Goal: Transaction & Acquisition: Purchase product/service

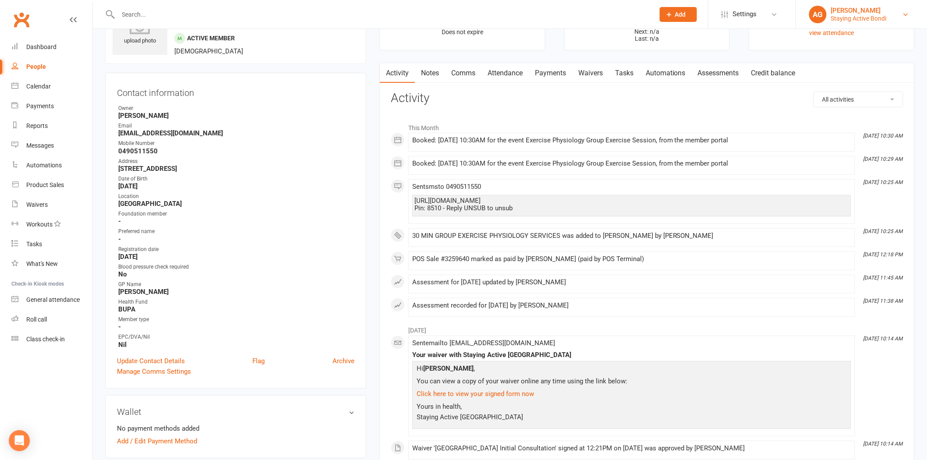
click at [851, 18] on div "Staying Active Bondi" at bounding box center [859, 18] width 56 height 8
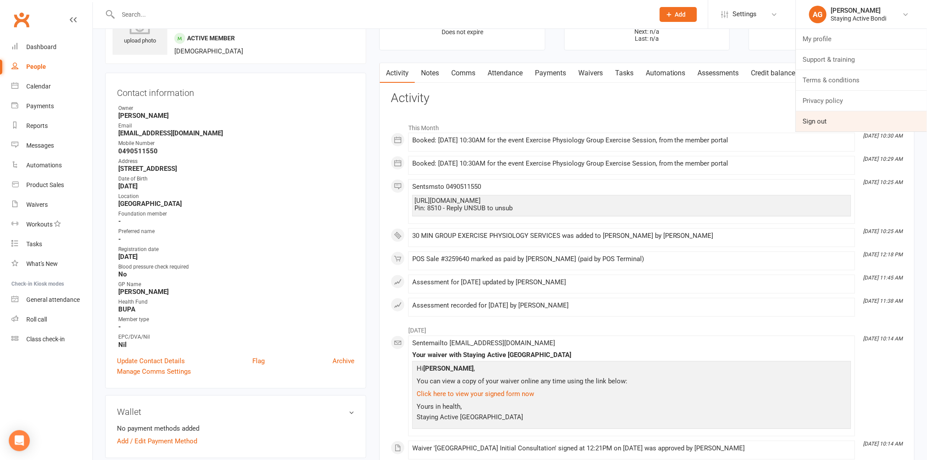
click at [838, 125] on link "Sign out" at bounding box center [861, 121] width 131 height 20
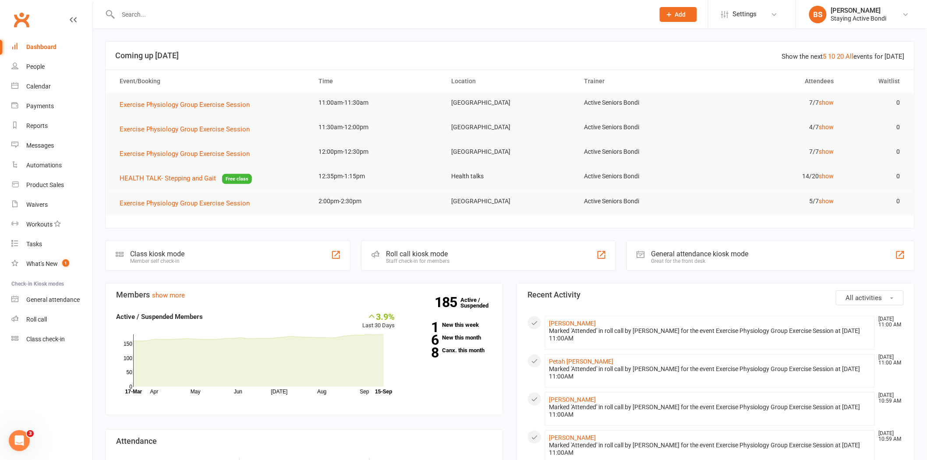
click at [182, 11] on input "text" at bounding box center [382, 14] width 533 height 12
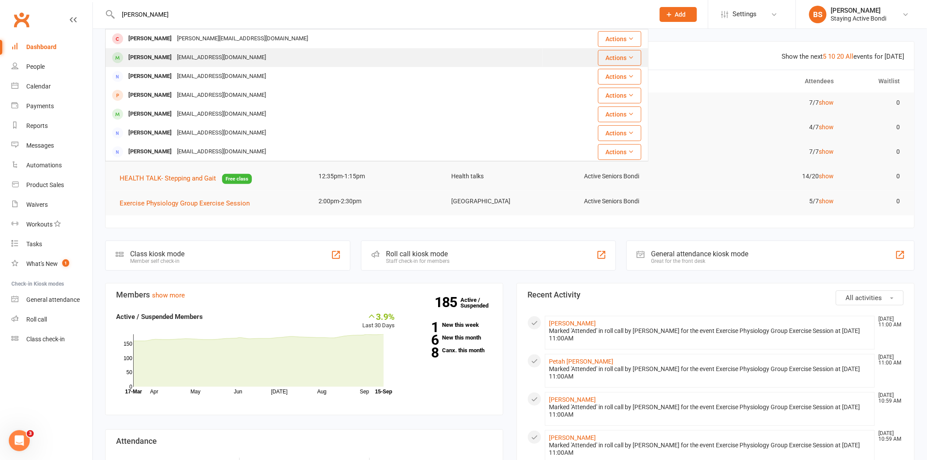
type input "ilana"
click at [176, 53] on div "arnlana05@gmail.com" at bounding box center [221, 57] width 94 height 13
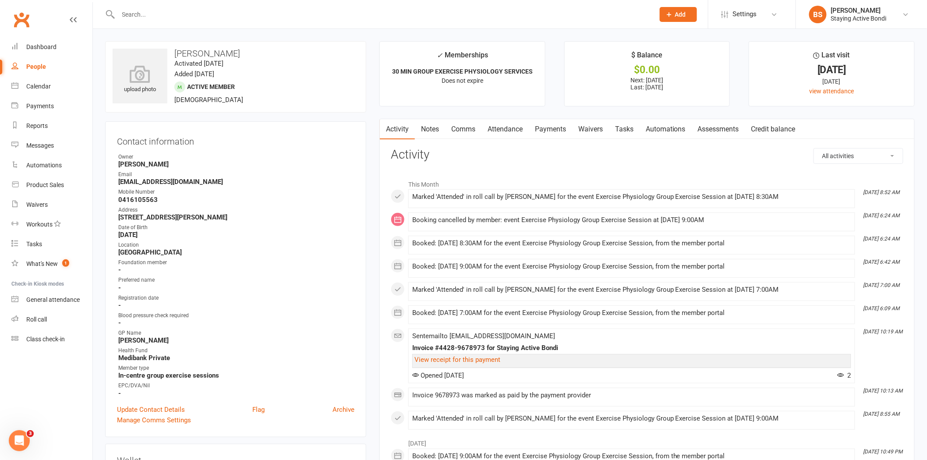
click at [719, 128] on link "Assessments" at bounding box center [718, 129] width 53 height 20
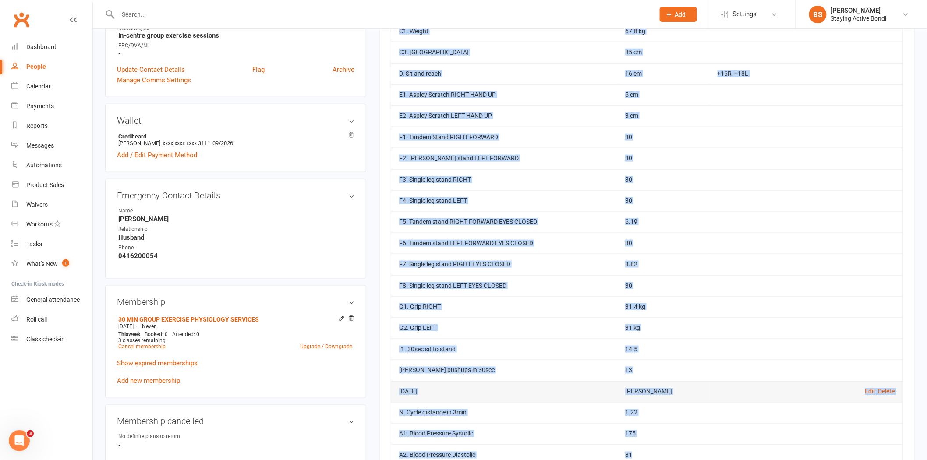
scroll to position [343, 0]
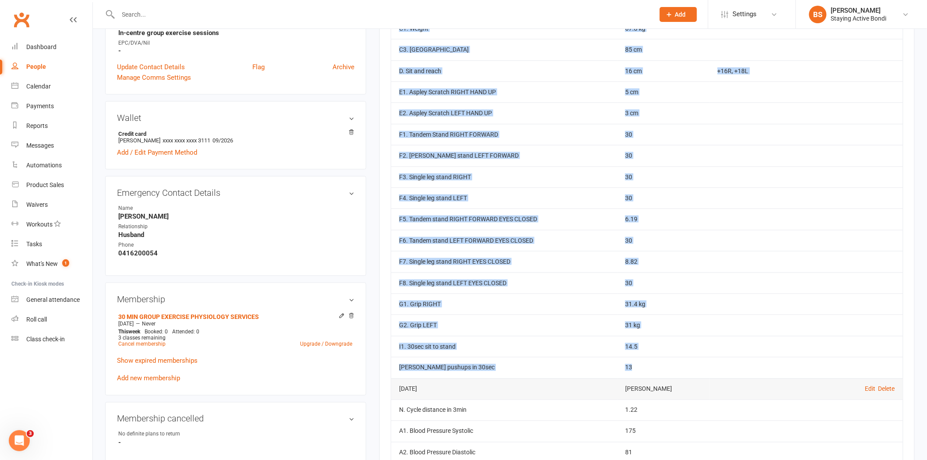
drag, startPoint x: 397, startPoint y: 160, endPoint x: 693, endPoint y: 371, distance: 363.1
click at [693, 371] on tbody "May 27, 2025 Bree Sommer Edit Delete A1. Blood Pressure Systolic 171 167- secon…" at bounding box center [647, 155] width 512 height 445
copy tbody "A1. Blood Pressure Systolic 171 167- second time A2. Blood Pressure Diastolic 9…"
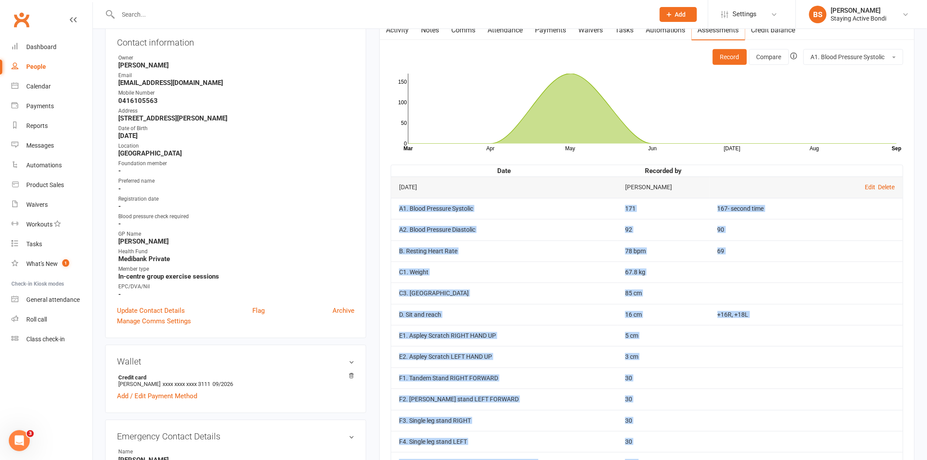
scroll to position [0, 0]
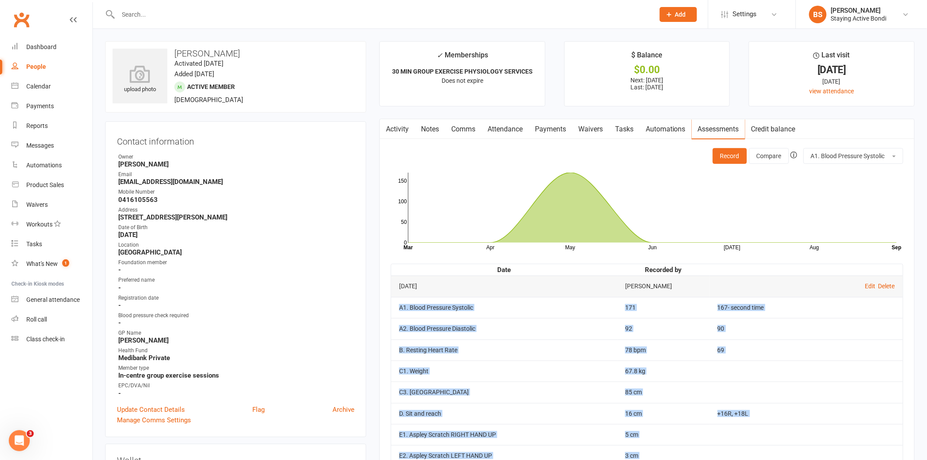
click at [507, 315] on td "A1. Blood Pressure Systolic" at bounding box center [504, 307] width 226 height 21
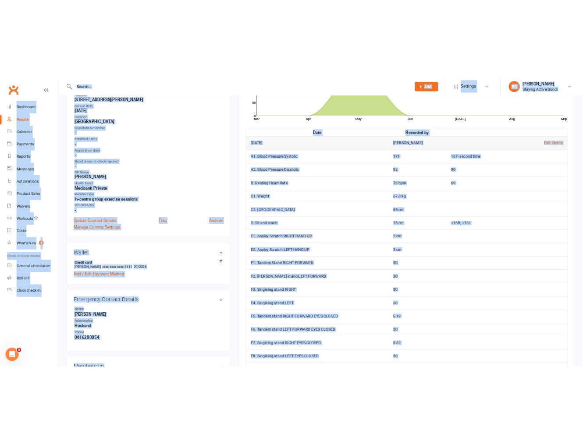
scroll to position [83, 0]
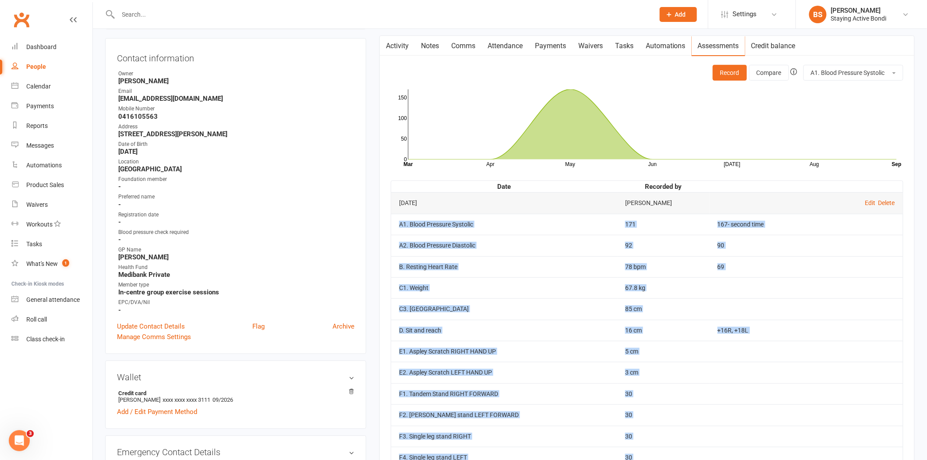
drag, startPoint x: 662, startPoint y: 420, endPoint x: 398, endPoint y: 233, distance: 323.5
click at [398, 233] on tbody "May 27, 2025 Bree Sommer Edit Delete A1. Blood Pressure Systolic 171 167- secon…" at bounding box center [647, 414] width 512 height 445
copy tbody "A1. Blood Pressure Systolic 171 167- second time A2. Blood Pressure Diastolic 9…"
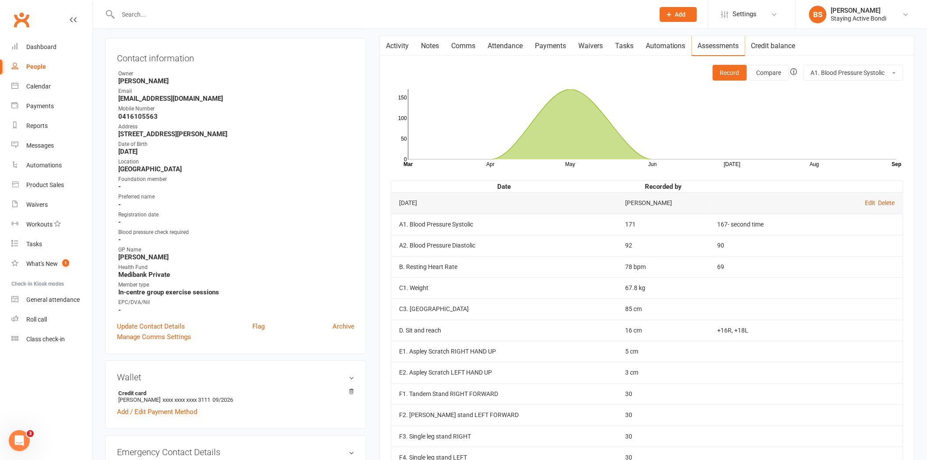
click at [469, 181] on th "Date" at bounding box center [504, 186] width 226 height 11
click at [723, 70] on button "Record" at bounding box center [730, 73] width 34 height 16
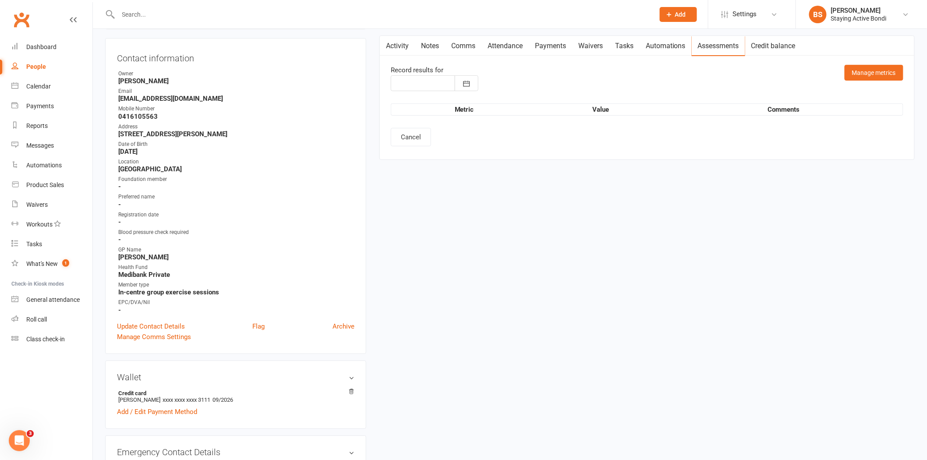
type input "[DATE]"
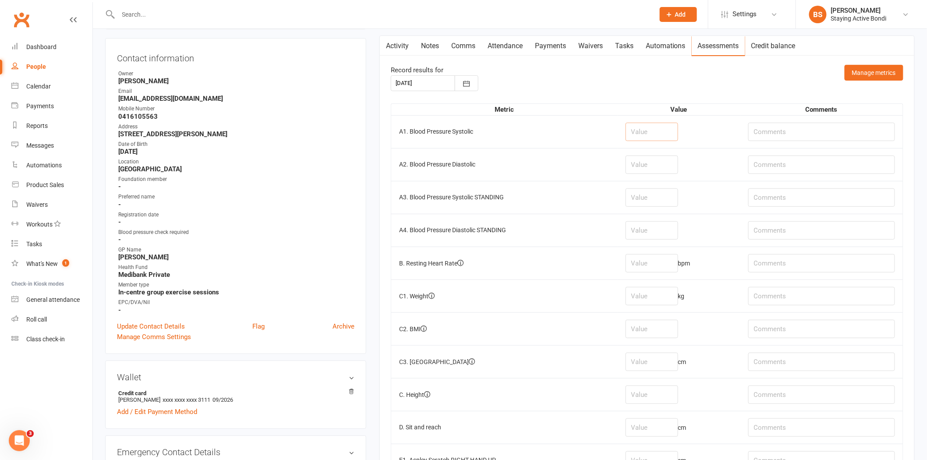
click at [657, 135] on input "number" at bounding box center [652, 132] width 53 height 18
type input "151"
click at [671, 163] on input "number" at bounding box center [652, 165] width 53 height 18
type input "87"
click at [660, 202] on input "number" at bounding box center [652, 197] width 53 height 18
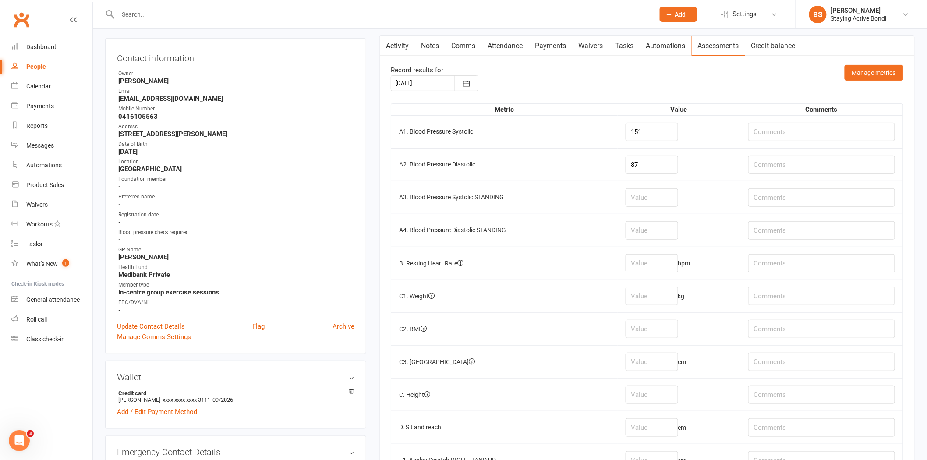
click at [651, 243] on td at bounding box center [679, 230] width 123 height 33
click at [651, 266] on input "number" at bounding box center [652, 263] width 53 height 18
click at [649, 249] on td "bpm" at bounding box center [679, 263] width 123 height 33
click at [647, 296] on input "number" at bounding box center [652, 296] width 53 height 18
click at [651, 264] on input "number" at bounding box center [652, 263] width 53 height 18
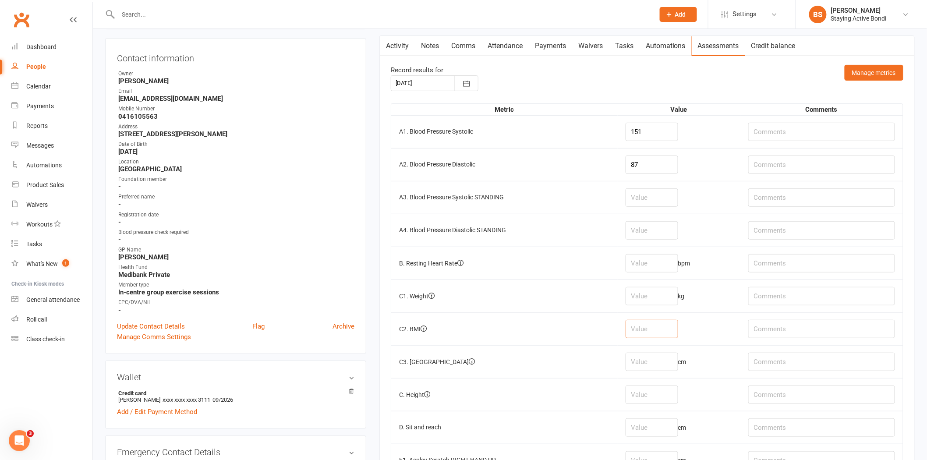
drag, startPoint x: 650, startPoint y: 326, endPoint x: 650, endPoint y: 288, distance: 37.2
click at [650, 326] on input "number" at bounding box center [652, 329] width 53 height 18
click at [657, 265] on input "number" at bounding box center [652, 263] width 53 height 18
click at [657, 298] on input "number" at bounding box center [652, 296] width 53 height 18
click at [662, 261] on input "number" at bounding box center [652, 263] width 53 height 18
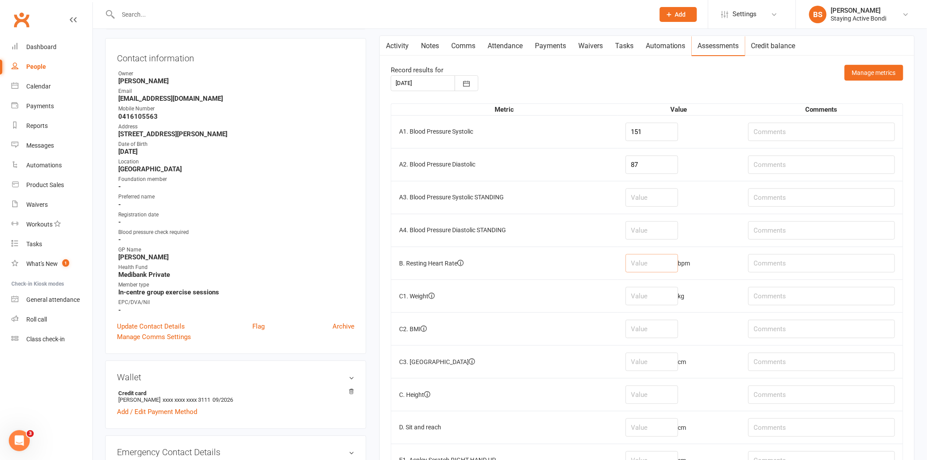
click at [661, 265] on input "number" at bounding box center [652, 263] width 53 height 18
click at [655, 269] on input "number" at bounding box center [652, 263] width 53 height 18
click at [657, 300] on input "number" at bounding box center [652, 296] width 53 height 18
click at [654, 269] on input "number" at bounding box center [652, 263] width 53 height 18
click at [673, 311] on td "kg" at bounding box center [679, 296] width 123 height 33
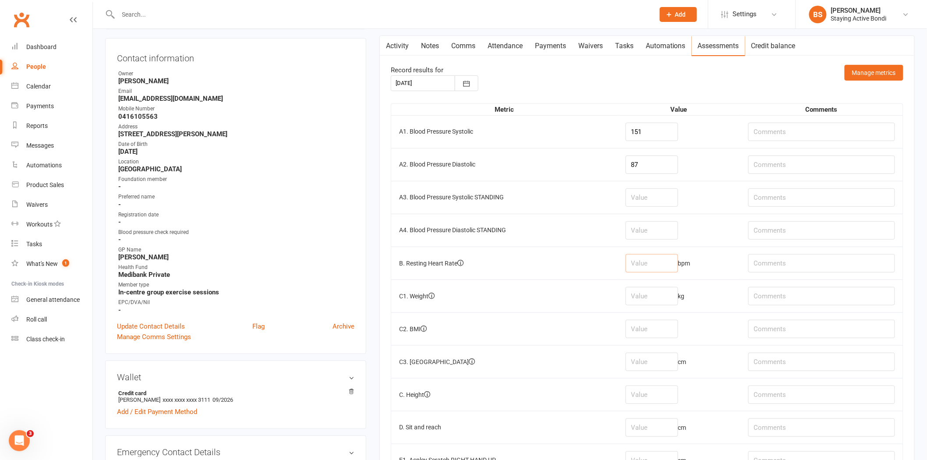
click at [678, 269] on input "number" at bounding box center [652, 263] width 53 height 18
click at [662, 270] on input "number" at bounding box center [652, 263] width 53 height 18
click at [652, 311] on td "kg" at bounding box center [679, 296] width 123 height 33
click at [667, 251] on td "bpm" at bounding box center [679, 263] width 123 height 33
click at [660, 261] on input "number" at bounding box center [652, 263] width 53 height 18
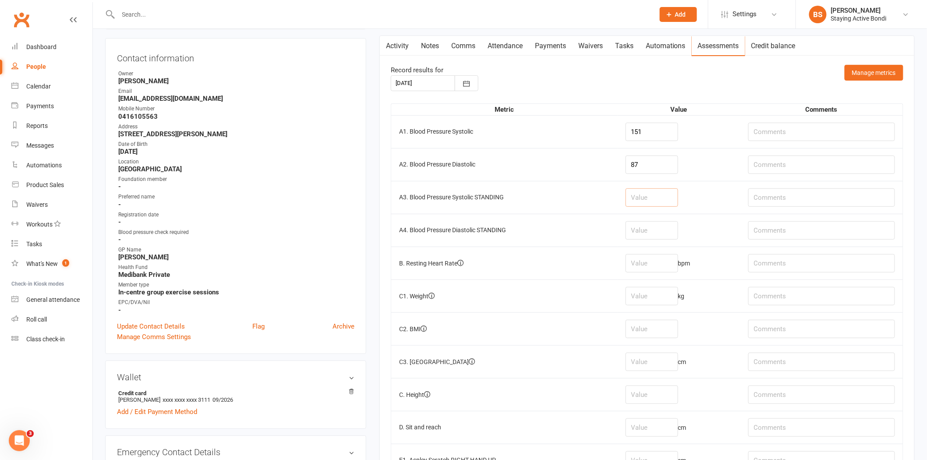
click at [651, 193] on input "number" at bounding box center [652, 197] width 53 height 18
click at [677, 190] on input "number" at bounding box center [652, 197] width 53 height 18
click at [672, 279] on td "bpm" at bounding box center [679, 263] width 123 height 33
click at [665, 265] on input "number" at bounding box center [652, 263] width 53 height 18
type input "72"
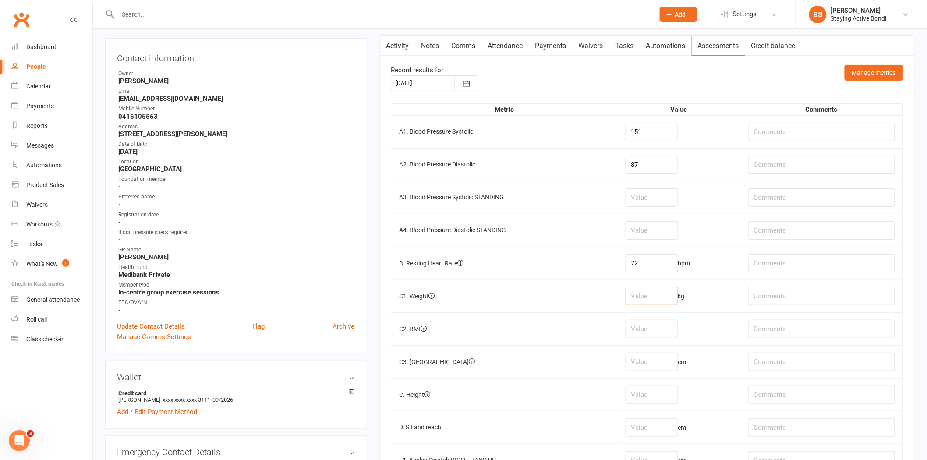
click at [656, 296] on input "number" at bounding box center [652, 296] width 53 height 18
click at [672, 297] on input "number" at bounding box center [652, 296] width 53 height 18
click at [653, 298] on input "number" at bounding box center [652, 296] width 53 height 18
click at [647, 335] on input "number" at bounding box center [652, 329] width 53 height 18
click at [654, 301] on input "number" at bounding box center [652, 296] width 53 height 18
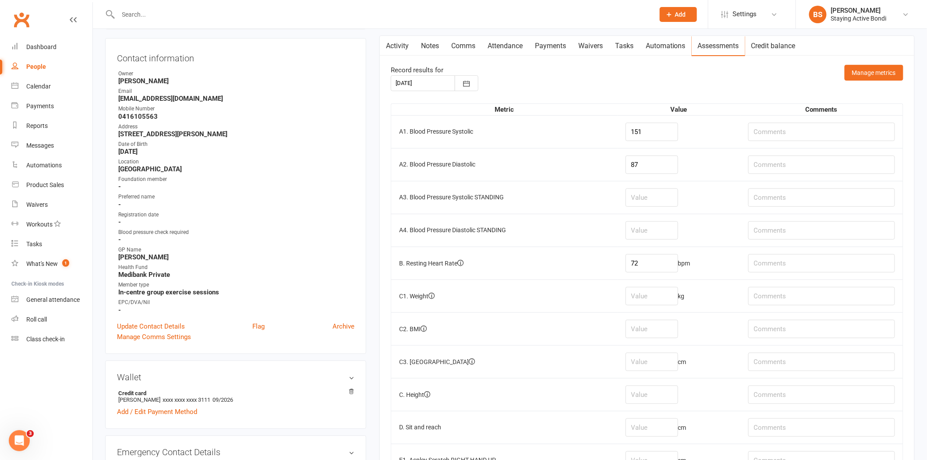
click at [653, 316] on td at bounding box center [679, 328] width 123 height 33
click at [653, 296] on input "number" at bounding box center [652, 296] width 53 height 18
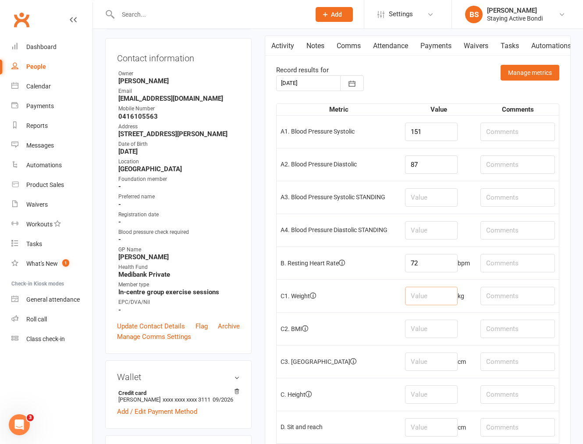
click at [412, 290] on input "number" at bounding box center [431, 296] width 53 height 18
click at [417, 296] on input "number" at bounding box center [431, 296] width 53 height 18
type input "67.4"
click at [421, 335] on input "number" at bounding box center [431, 329] width 53 height 18
click at [427, 323] on input "number" at bounding box center [431, 329] width 53 height 18
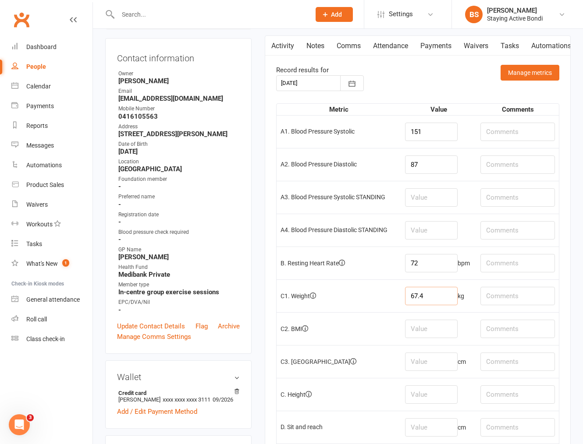
click at [430, 296] on input "67.4" at bounding box center [431, 296] width 53 height 18
click at [442, 430] on input "number" at bounding box center [431, 427] width 53 height 18
type input "14"
click at [450, 395] on input "number" at bounding box center [431, 395] width 53 height 18
click at [439, 363] on input "number" at bounding box center [431, 362] width 53 height 18
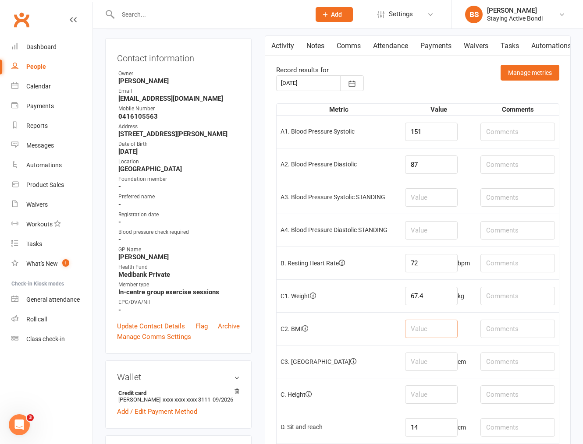
click at [421, 329] on input "number" at bounding box center [431, 329] width 53 height 18
click at [428, 361] on input "number" at bounding box center [431, 362] width 53 height 18
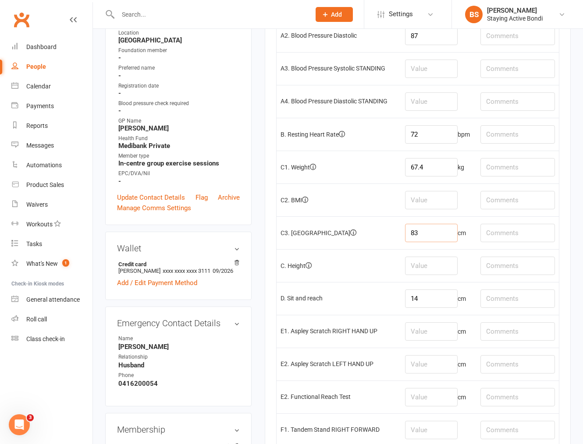
scroll to position [229, 0]
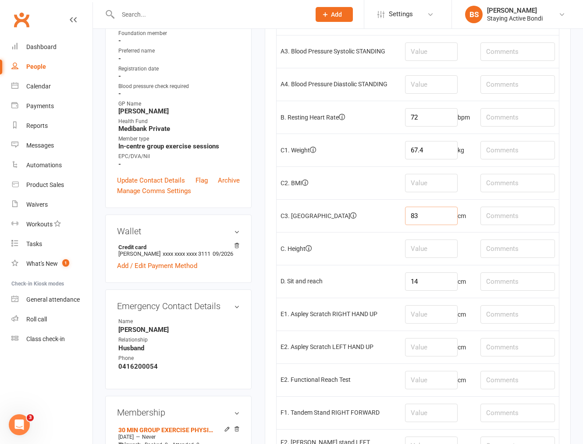
type input "83"
click at [421, 316] on input "number" at bounding box center [431, 314] width 53 height 18
type input "5.5"
click at [415, 356] on input "number" at bounding box center [431, 347] width 53 height 18
type input "2.5"
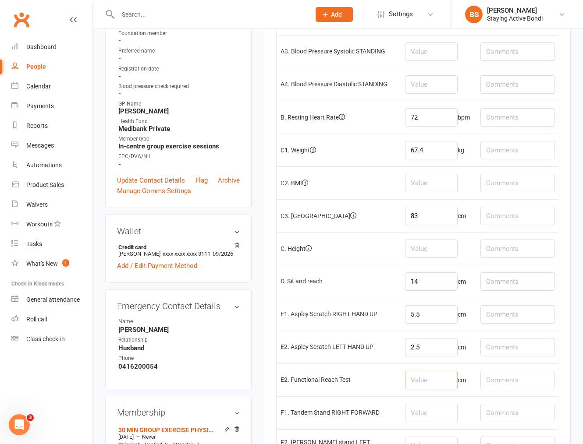
click at [435, 373] on input "number" at bounding box center [431, 380] width 53 height 18
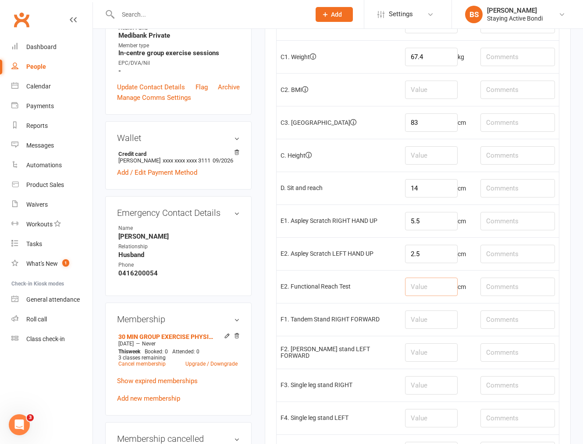
scroll to position [326, 0]
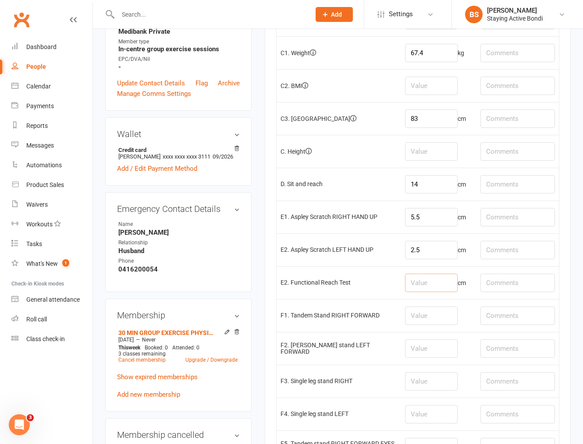
click at [427, 278] on input "number" at bounding box center [431, 283] width 53 height 18
click at [424, 320] on input "number" at bounding box center [431, 316] width 53 height 18
click at [432, 274] on td "cm" at bounding box center [438, 282] width 75 height 33
click at [426, 324] on input "number" at bounding box center [431, 316] width 53 height 18
click at [427, 318] on input "number" at bounding box center [431, 316] width 53 height 18
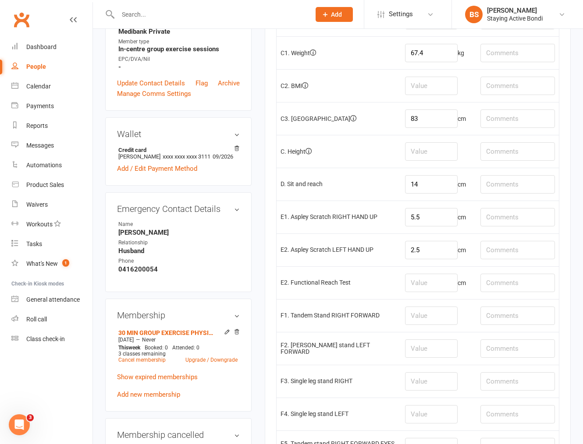
click at [391, 322] on td "F1. Tandem Stand RIGHT FORWARD" at bounding box center [338, 315] width 124 height 33
click at [431, 322] on input "number" at bounding box center [431, 316] width 53 height 18
click at [434, 357] on input "number" at bounding box center [431, 349] width 53 height 18
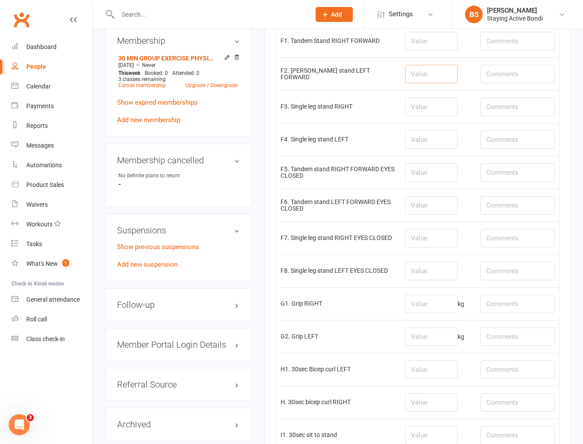
scroll to position [619, 0]
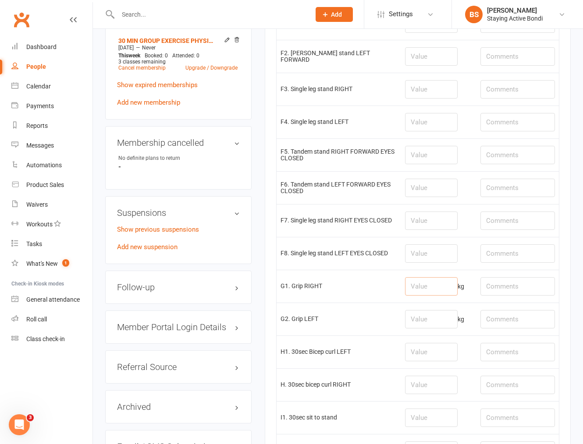
click at [424, 288] on input "number" at bounding box center [431, 286] width 53 height 18
type input "32.5"
click at [432, 320] on input "number" at bounding box center [431, 319] width 53 height 18
type input "29.7"
click at [435, 287] on input "32.5" at bounding box center [431, 286] width 53 height 18
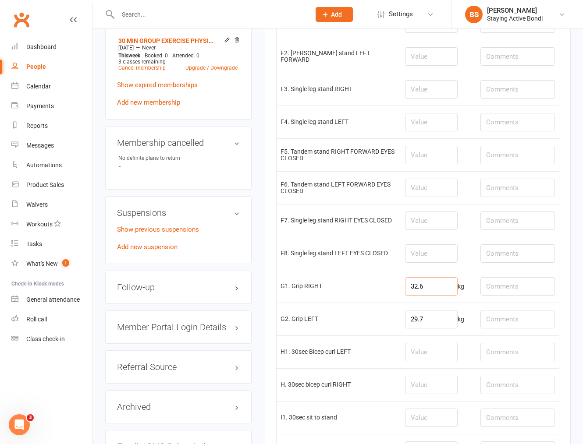
type input "32.6"
click at [436, 322] on input "29.7" at bounding box center [431, 319] width 53 height 18
click at [435, 322] on input "29.7" at bounding box center [431, 319] width 53 height 18
click at [436, 319] on input "29.7" at bounding box center [431, 319] width 53 height 18
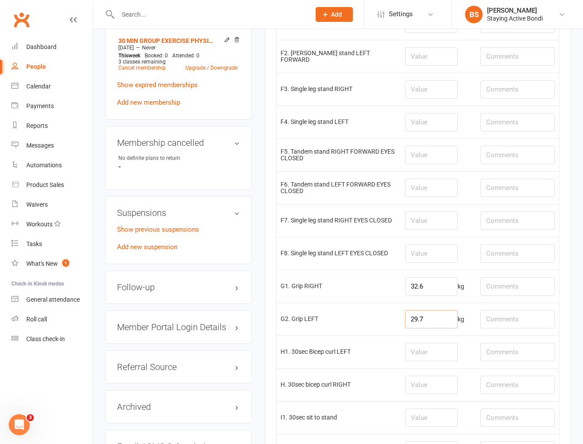
click at [434, 326] on input "29.7" at bounding box center [431, 319] width 53 height 18
click at [434, 319] on input "29.7" at bounding box center [431, 319] width 53 height 18
drag, startPoint x: 431, startPoint y: 317, endPoint x: 403, endPoint y: 322, distance: 28.5
click at [403, 322] on td "29.7 kg" at bounding box center [438, 319] width 75 height 33
type input "31.4"
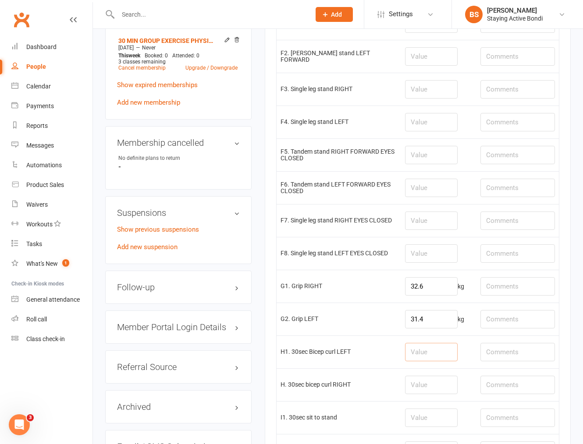
click at [432, 353] on input "number" at bounding box center [431, 352] width 53 height 18
click at [438, 320] on input "31.4" at bounding box center [431, 319] width 53 height 18
click at [453, 343] on td at bounding box center [438, 352] width 75 height 33
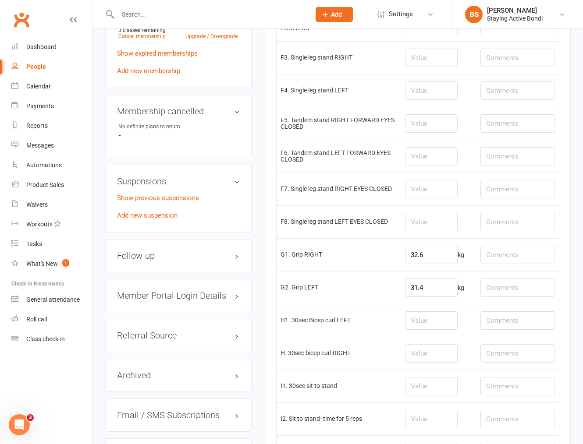
scroll to position [667, 0]
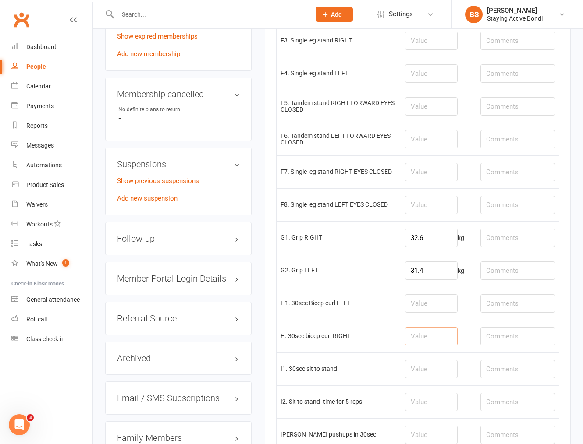
click at [424, 336] on input "number" at bounding box center [431, 336] width 53 height 18
click at [421, 369] on input "number" at bounding box center [431, 369] width 53 height 18
click at [427, 374] on input "number" at bounding box center [431, 369] width 53 height 18
click at [424, 345] on input "number" at bounding box center [431, 336] width 53 height 18
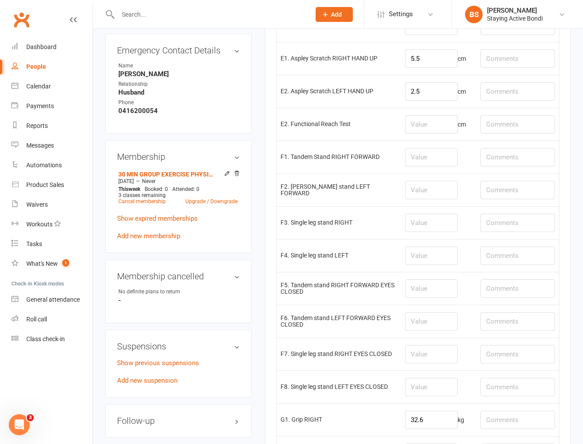
scroll to position [472, 0]
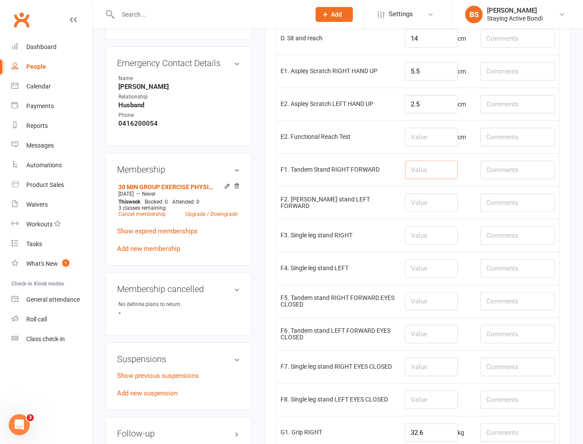
click at [443, 169] on input "number" at bounding box center [431, 170] width 53 height 18
type input "30"
click at [432, 196] on input "number" at bounding box center [431, 203] width 53 height 18
type input "30"
click at [421, 234] on input "number" at bounding box center [431, 236] width 53 height 18
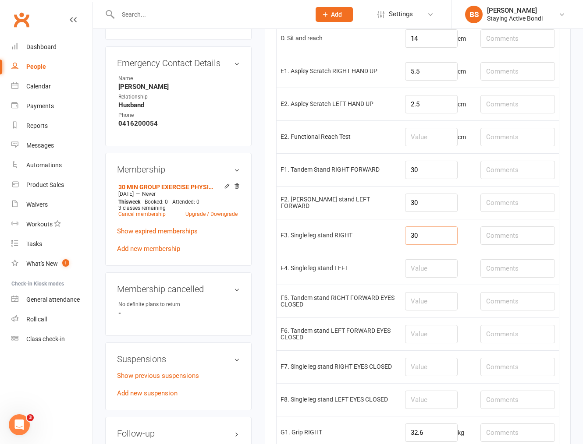
type input "30"
click at [428, 259] on td at bounding box center [438, 268] width 75 height 33
drag, startPoint x: 429, startPoint y: 265, endPoint x: 434, endPoint y: 269, distance: 5.9
click at [429, 266] on input "number" at bounding box center [431, 268] width 53 height 18
type input "30"
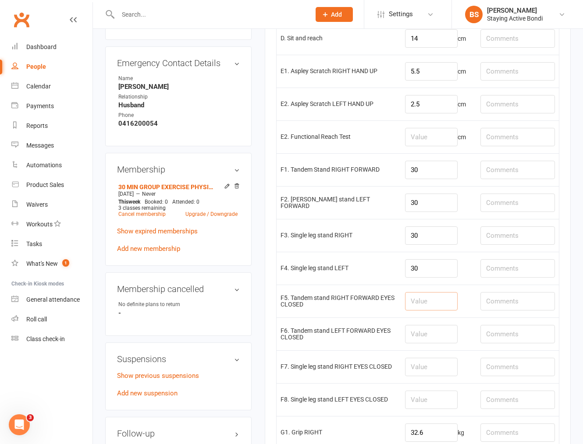
click at [426, 304] on input "number" at bounding box center [431, 301] width 53 height 18
type input "30"
click at [424, 336] on input "number" at bounding box center [431, 334] width 53 height 18
type input "13.6"
click at [420, 363] on input "number" at bounding box center [431, 367] width 53 height 18
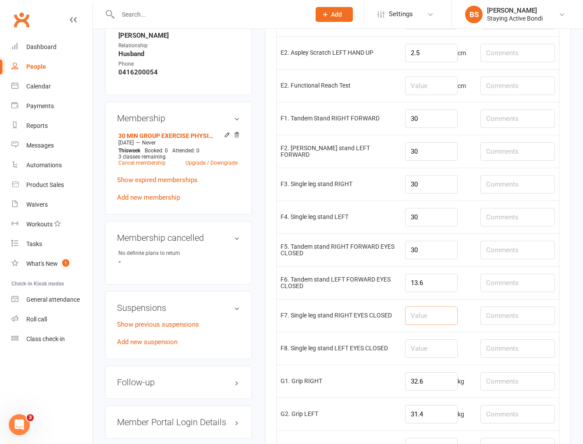
scroll to position [570, 0]
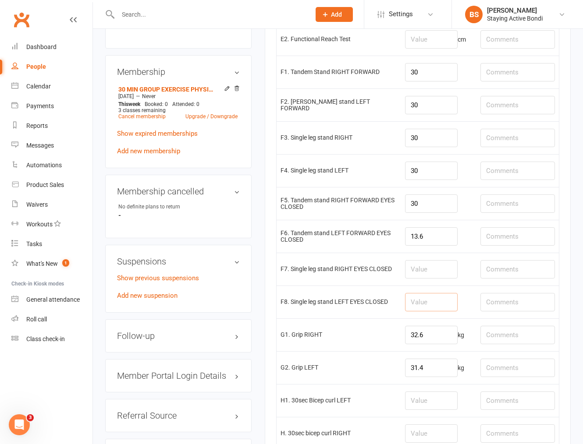
click at [420, 303] on input "number" at bounding box center [431, 302] width 53 height 18
type input "22.13"
click at [441, 264] on input "number" at bounding box center [431, 269] width 53 height 18
type input "9.2"
click at [430, 299] on input "22.13" at bounding box center [431, 302] width 53 height 18
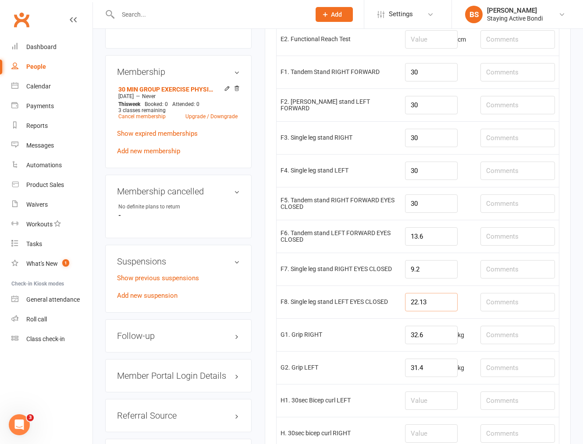
scroll to position [667, 0]
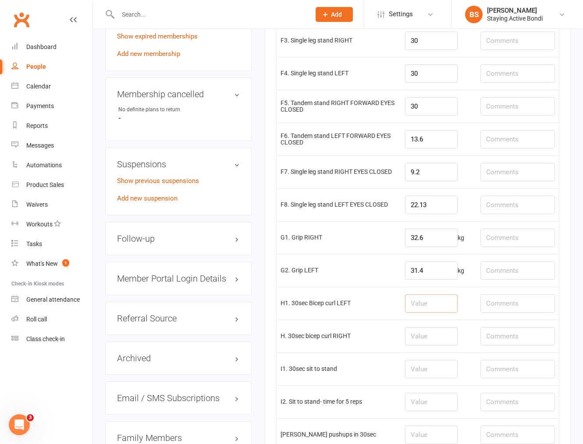
click at [416, 310] on input "number" at bounding box center [431, 303] width 53 height 18
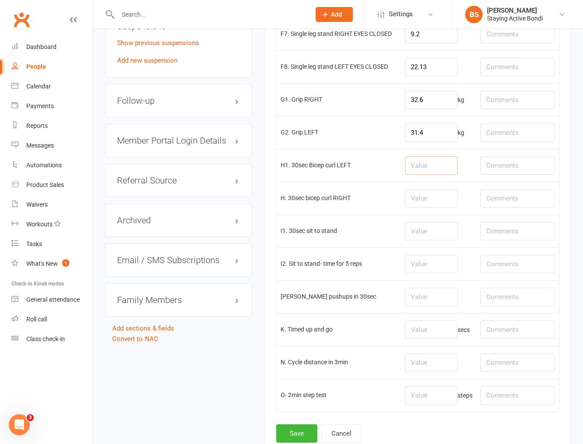
scroll to position [813, 0]
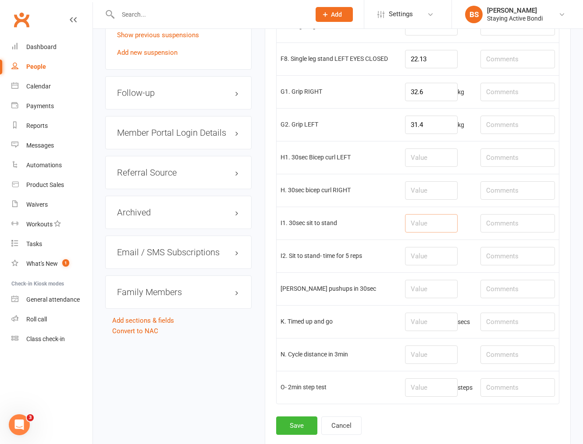
click at [422, 225] on input "number" at bounding box center [431, 223] width 53 height 18
click at [428, 282] on td at bounding box center [438, 289] width 75 height 33
click at [413, 227] on input "number" at bounding box center [431, 223] width 53 height 18
click at [417, 225] on input "number" at bounding box center [431, 223] width 53 height 18
type input "18"
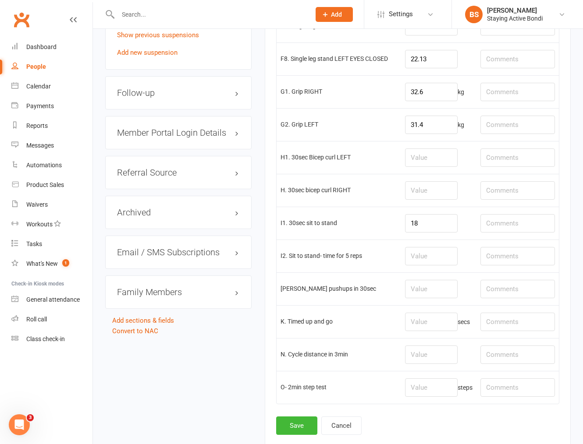
click at [443, 183] on td at bounding box center [438, 190] width 75 height 33
click at [440, 161] on input "number" at bounding box center [431, 158] width 53 height 18
click at [431, 199] on input "number" at bounding box center [431, 190] width 53 height 18
click at [436, 195] on input "number" at bounding box center [431, 190] width 53 height 18
click at [428, 224] on input "18" at bounding box center [431, 223] width 53 height 18
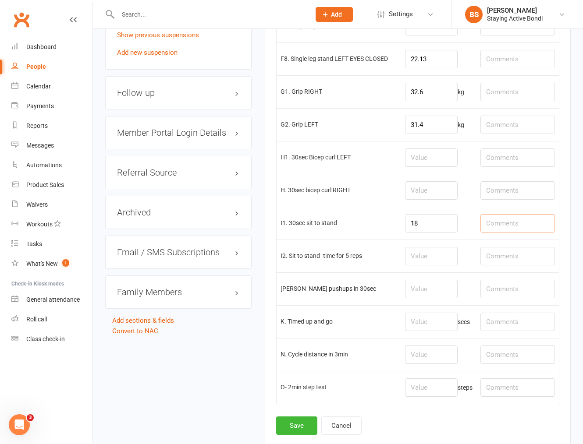
click at [505, 222] on input "text" at bounding box center [517, 223] width 74 height 18
click at [417, 259] on input "number" at bounding box center [431, 256] width 53 height 18
click at [429, 221] on input "18" at bounding box center [431, 223] width 53 height 18
click at [428, 257] on input "number" at bounding box center [431, 256] width 53 height 18
click at [429, 287] on input "number" at bounding box center [431, 289] width 53 height 18
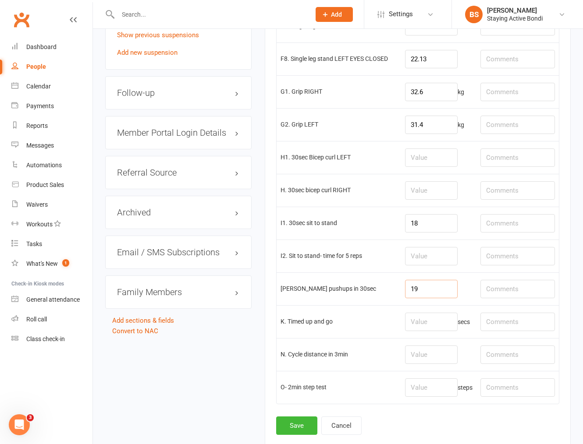
type input "19"
click at [436, 326] on input "number" at bounding box center [431, 322] width 53 height 18
click at [432, 286] on input "19" at bounding box center [431, 289] width 53 height 18
click at [506, 291] on input "text" at bounding box center [517, 289] width 74 height 18
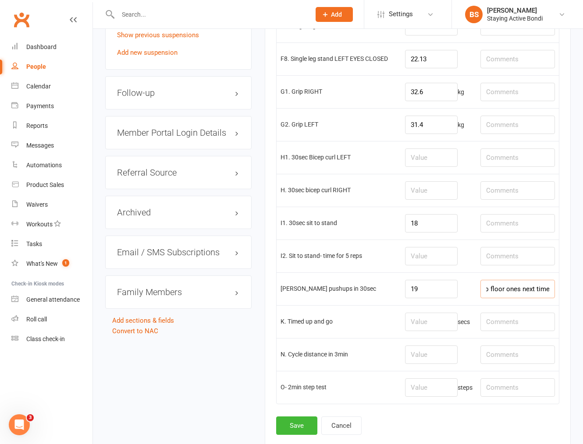
type input "Do floor ones next time"
click at [506, 327] on input "text" at bounding box center [517, 322] width 74 height 18
click at [401, 355] on td at bounding box center [438, 354] width 75 height 33
drag, startPoint x: 441, startPoint y: 352, endPoint x: 503, endPoint y: 375, distance: 65.8
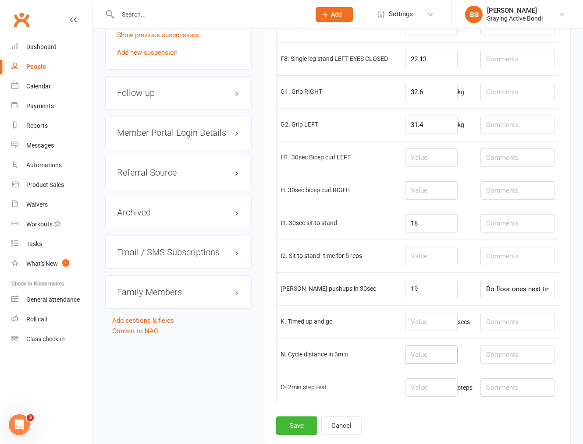
click at [441, 352] on input "number" at bounding box center [431, 355] width 53 height 18
click at [299, 428] on button "Save" at bounding box center [296, 426] width 41 height 18
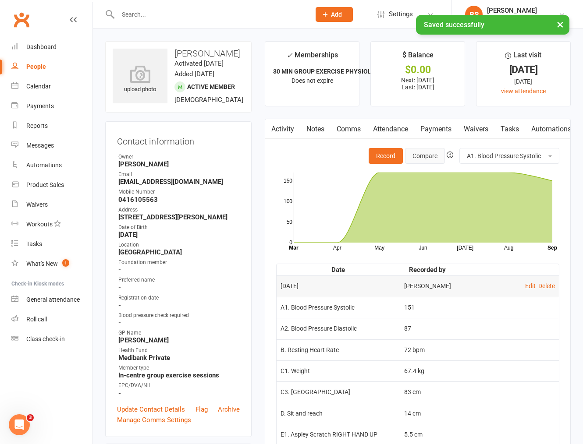
click at [414, 158] on button "Compare" at bounding box center [425, 156] width 40 height 16
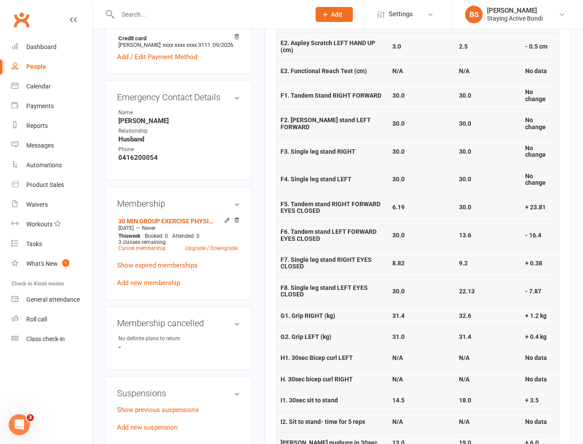
scroll to position [487, 0]
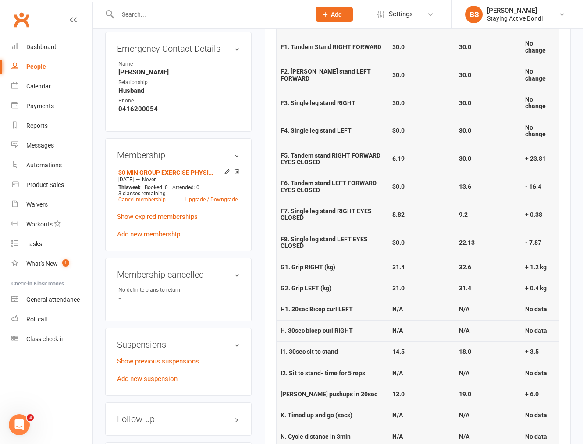
click at [402, 245] on strong "30.0" at bounding box center [398, 242] width 12 height 7
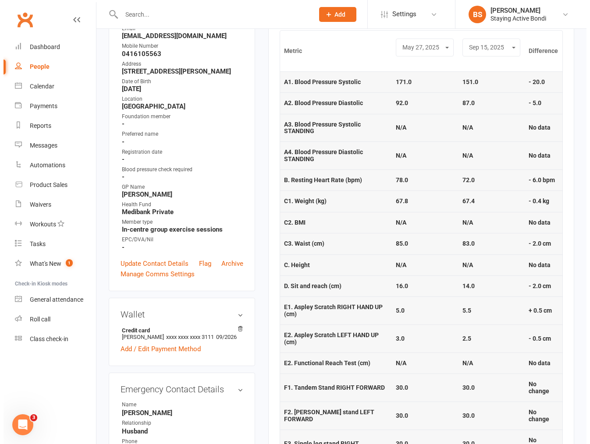
scroll to position [0, 0]
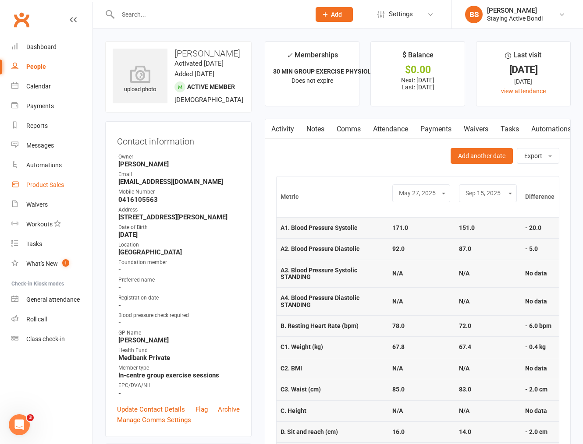
click at [47, 186] on div "Product Sales" at bounding box center [45, 184] width 38 height 7
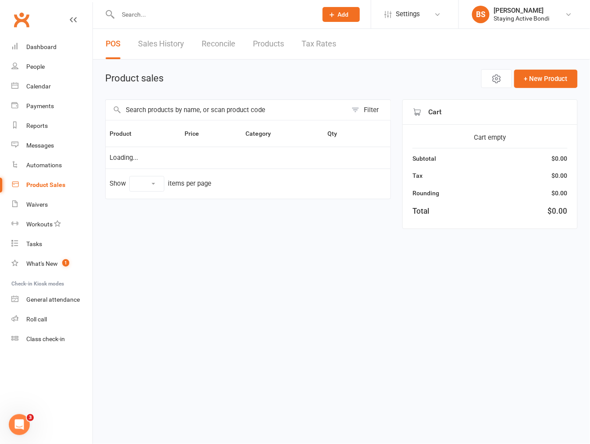
select select "10"
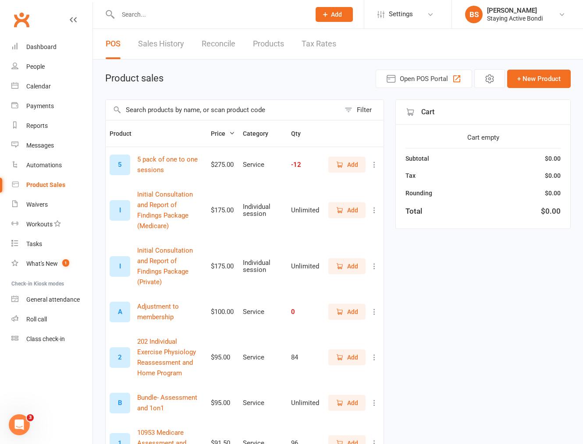
click at [216, 110] on input "text" at bounding box center [223, 110] width 234 height 20
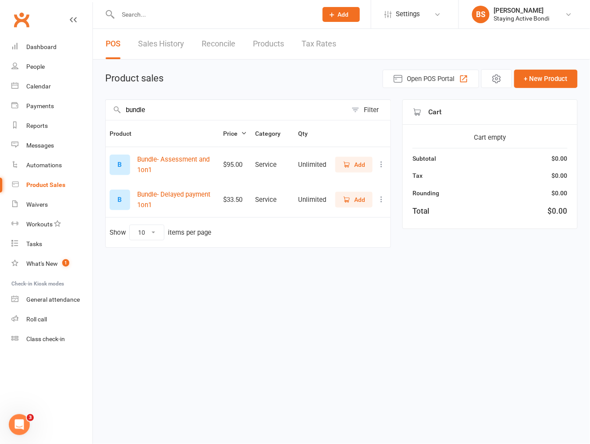
type input "bundle"
click at [349, 163] on icon "button" at bounding box center [347, 165] width 5 height 4
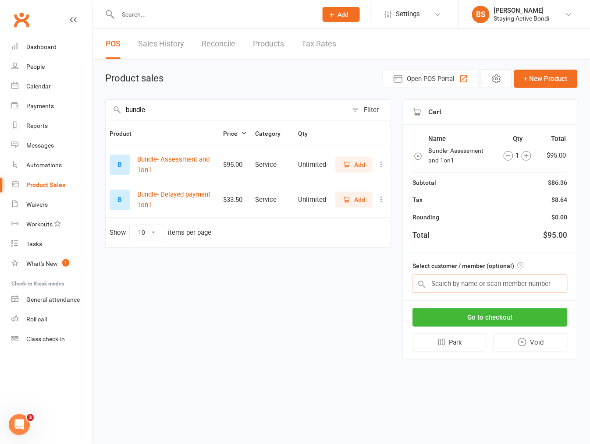
click at [475, 280] on input "text" at bounding box center [489, 284] width 155 height 18
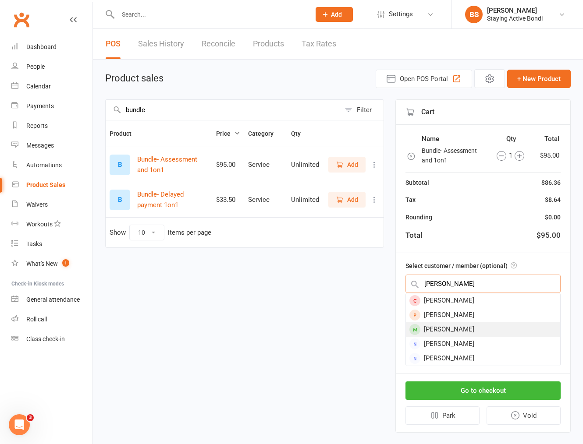
type input "ilana"
click at [457, 327] on div "Ilana Hersch" at bounding box center [483, 329] width 154 height 14
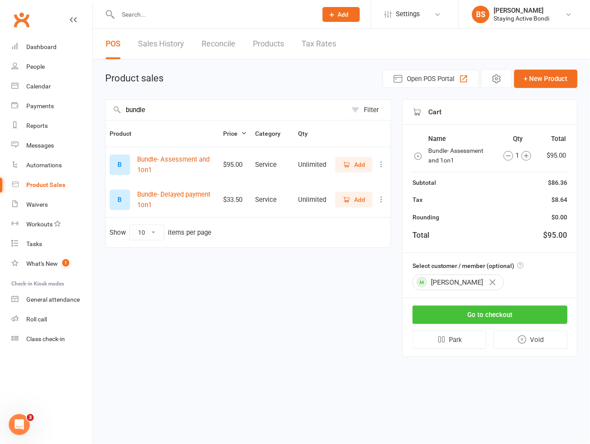
click at [509, 311] on button "Go to checkout" at bounding box center [489, 315] width 155 height 18
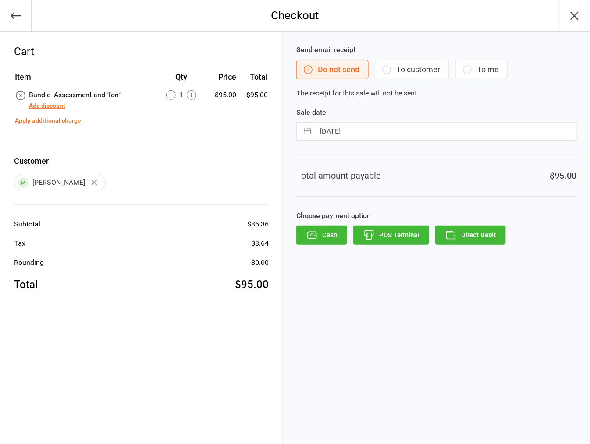
click at [487, 229] on button "Direct Debit" at bounding box center [470, 235] width 71 height 19
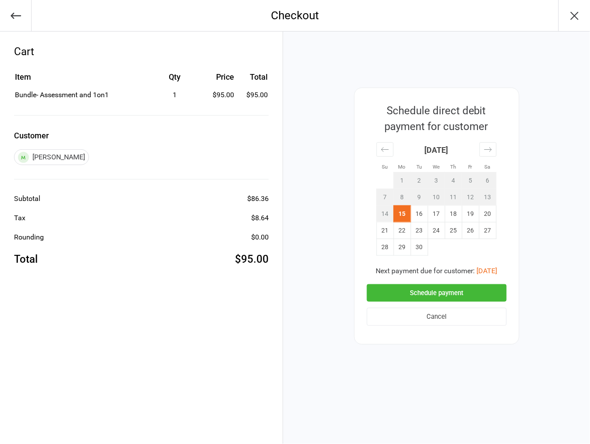
click at [423, 290] on button "Schedule payment" at bounding box center [437, 293] width 140 height 18
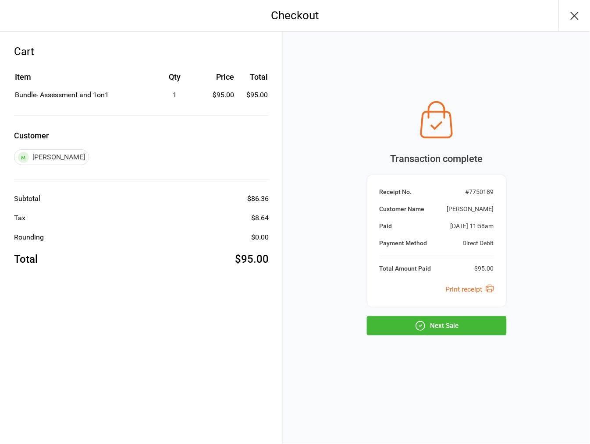
click at [465, 322] on button "Next Sale" at bounding box center [437, 325] width 140 height 19
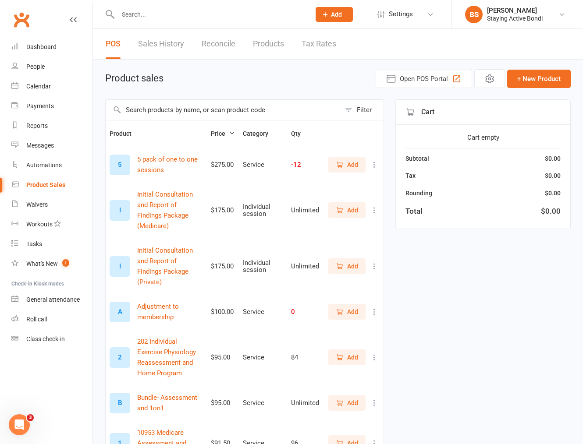
click at [154, 15] on input "text" at bounding box center [209, 14] width 189 height 12
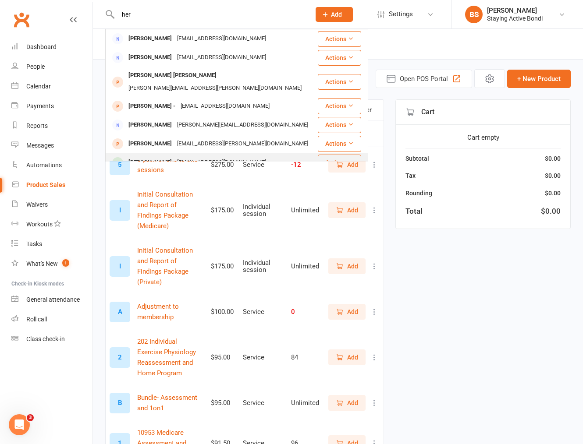
type input "her"
click at [159, 156] on div "[PERSON_NAME]" at bounding box center [150, 162] width 49 height 13
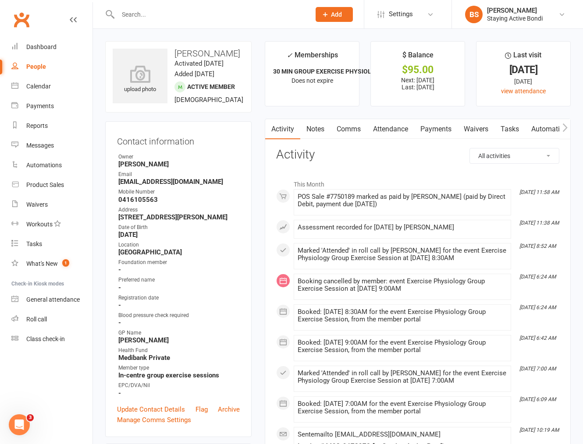
click at [428, 128] on link "Payments" at bounding box center [435, 129] width 43 height 20
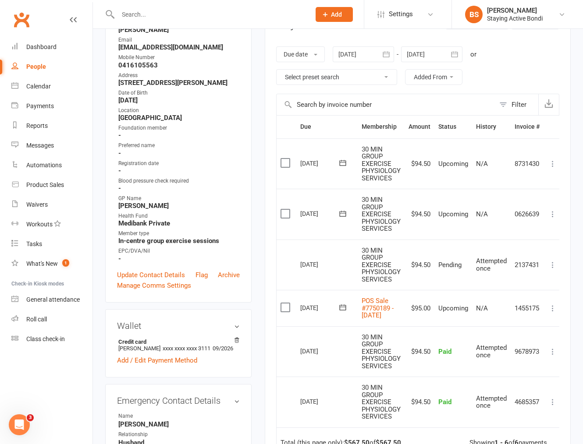
scroll to position [146, 0]
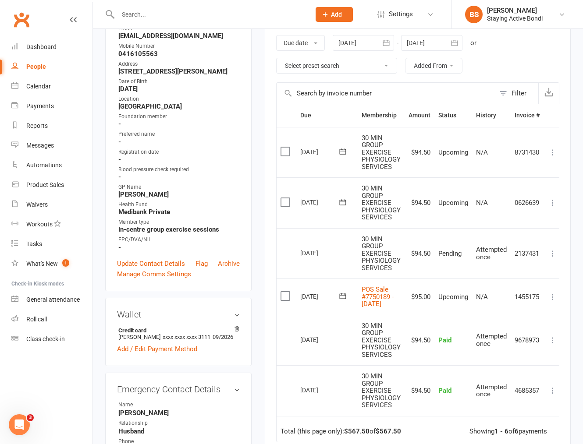
click at [344, 301] on icon at bounding box center [342, 296] width 9 height 9
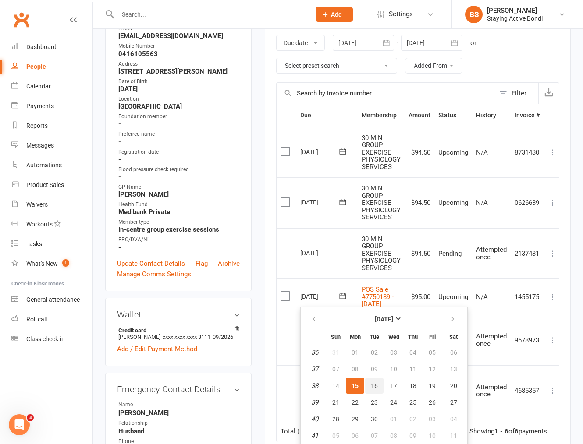
click at [371, 382] on span "16" at bounding box center [374, 385] width 7 height 7
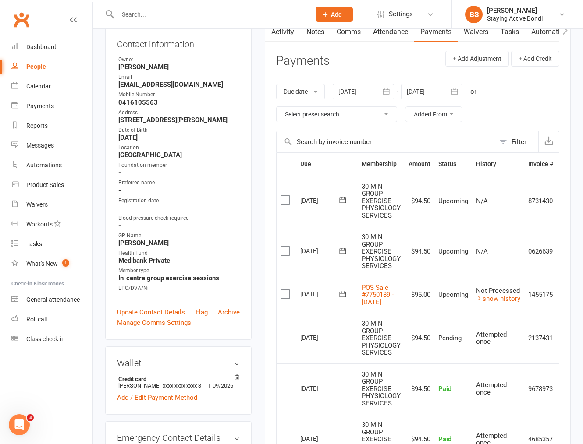
scroll to position [0, 0]
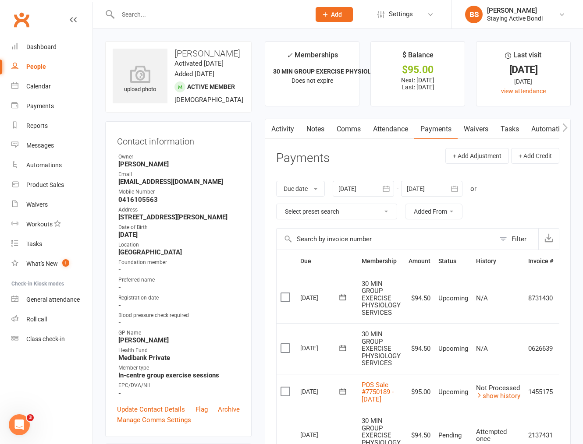
click at [230, 17] on input "text" at bounding box center [209, 14] width 189 height 12
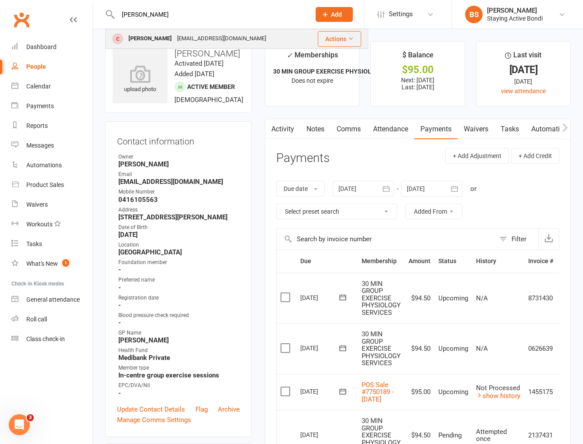
type input "mcdonal"
click at [207, 40] on div "emcdonald101@gmail.com" at bounding box center [221, 38] width 94 height 13
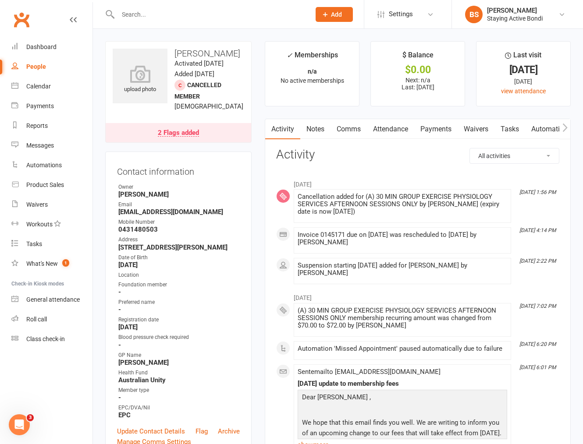
click at [566, 124] on icon "button" at bounding box center [564, 127] width 5 height 9
click at [492, 128] on link "Assessments" at bounding box center [486, 129] width 53 height 20
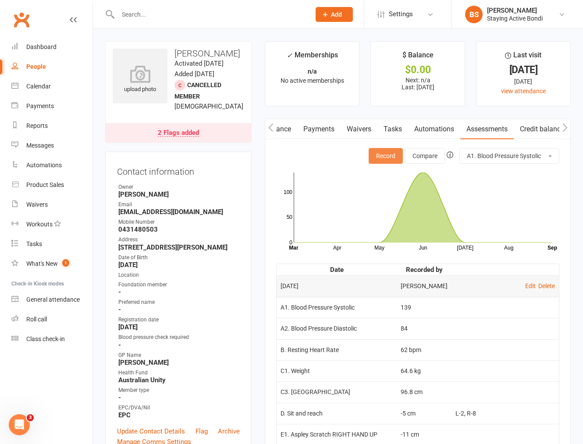
click at [393, 154] on button "Record" at bounding box center [385, 156] width 34 height 16
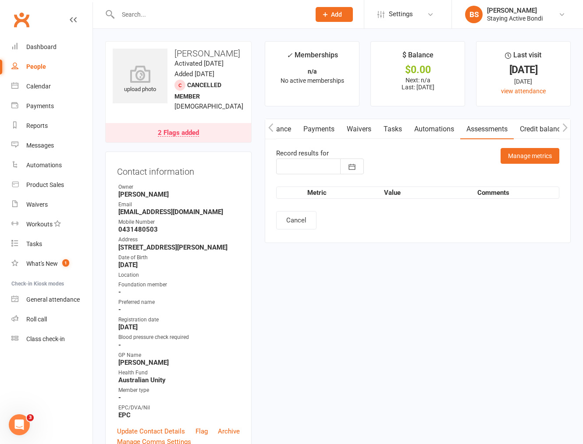
type input "[DATE]"
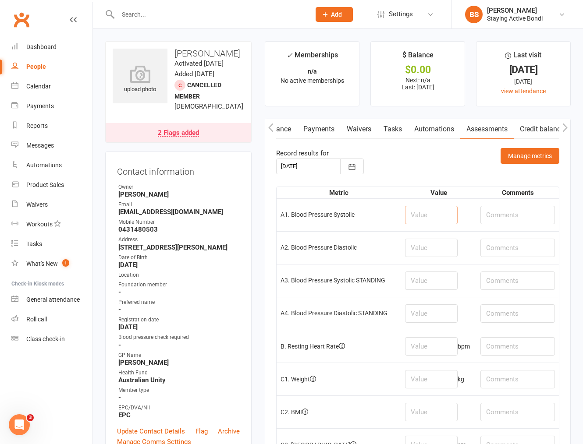
click at [414, 212] on input "number" at bounding box center [431, 215] width 53 height 18
type input "108"
click at [417, 246] on input "number" at bounding box center [431, 248] width 53 height 18
type input "75"
click at [420, 276] on input "number" at bounding box center [431, 281] width 53 height 18
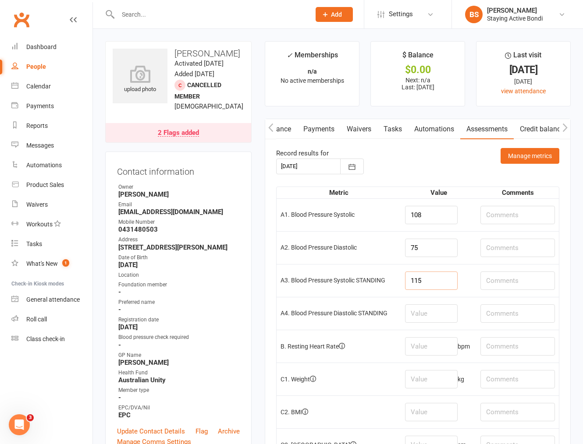
type input "115"
click at [433, 319] on input "number" at bounding box center [431, 313] width 53 height 18
type input "82"
click at [427, 348] on input "number" at bounding box center [431, 346] width 53 height 18
click at [423, 382] on input "number" at bounding box center [431, 379] width 53 height 18
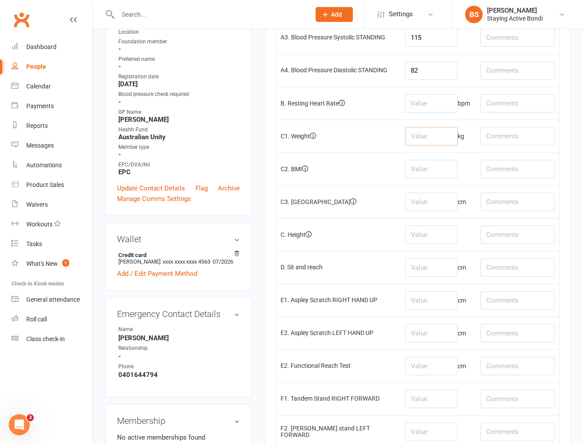
scroll to position [292, 0]
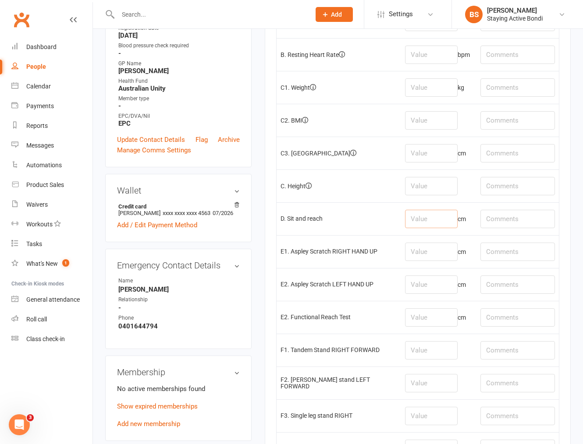
click at [418, 220] on input "number" at bounding box center [431, 219] width 53 height 18
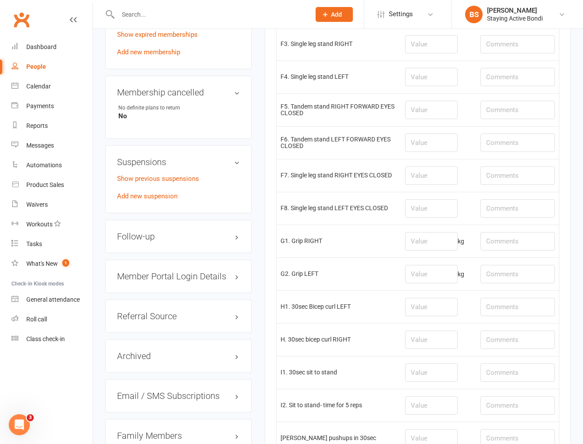
scroll to position [681, 0]
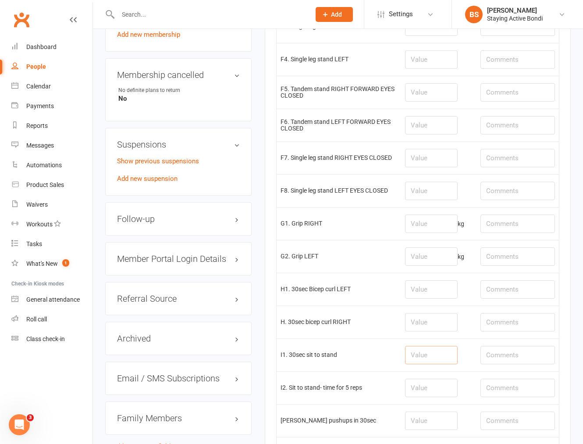
click at [418, 360] on input "number" at bounding box center [431, 355] width 53 height 18
type input "15"
click at [432, 424] on input "number" at bounding box center [431, 421] width 53 height 18
click at [425, 227] on input "number" at bounding box center [431, 224] width 53 height 18
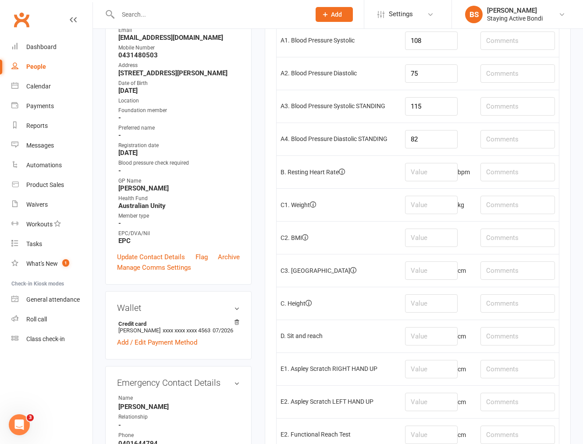
scroll to position [146, 0]
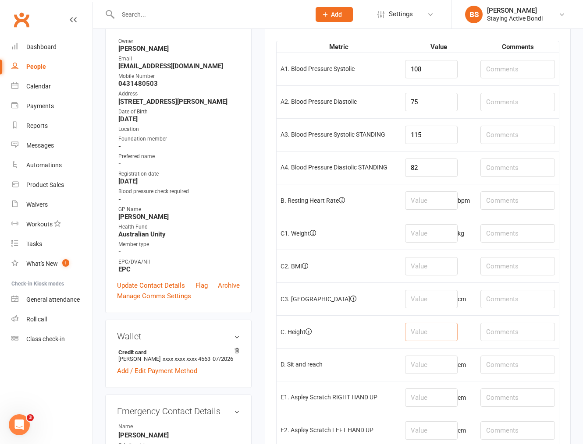
click at [439, 333] on input "number" at bounding box center [431, 332] width 53 height 18
click at [431, 233] on input "number" at bounding box center [431, 233] width 53 height 18
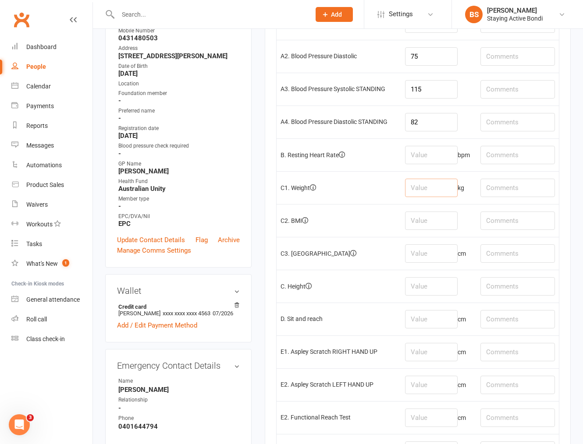
scroll to position [195, 0]
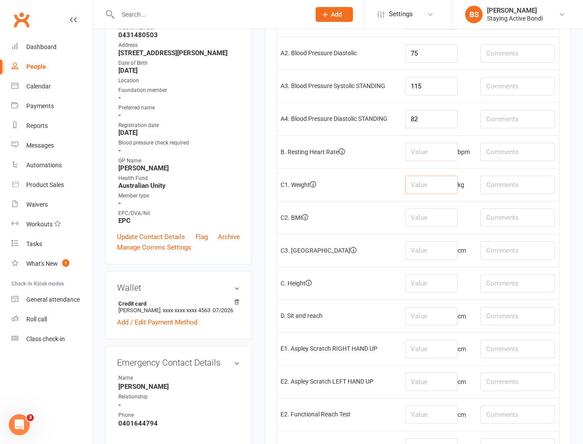
click at [429, 185] on input "number" at bounding box center [431, 185] width 53 height 18
type input "66"
click at [426, 222] on input "number" at bounding box center [431, 218] width 53 height 18
click at [410, 250] on input "number" at bounding box center [431, 250] width 53 height 18
click at [430, 317] on input "number" at bounding box center [431, 316] width 53 height 18
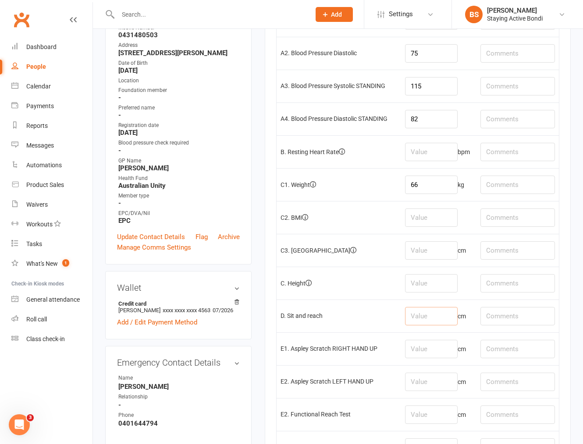
type input "-4"
type input "L-4, R -6"
click at [421, 322] on input "number" at bounding box center [431, 316] width 53 height 18
type input "-5"
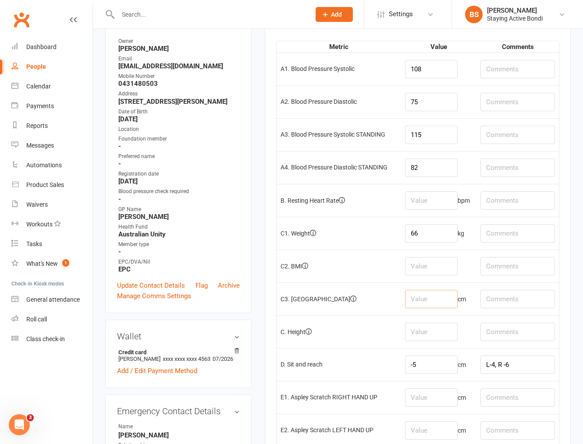
click at [442, 298] on input "number" at bounding box center [431, 299] width 53 height 18
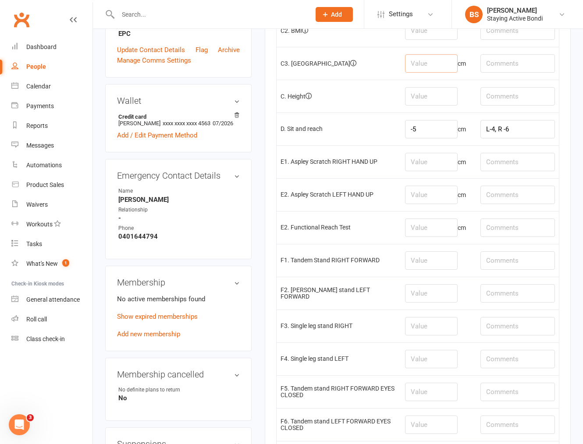
scroll to position [487, 0]
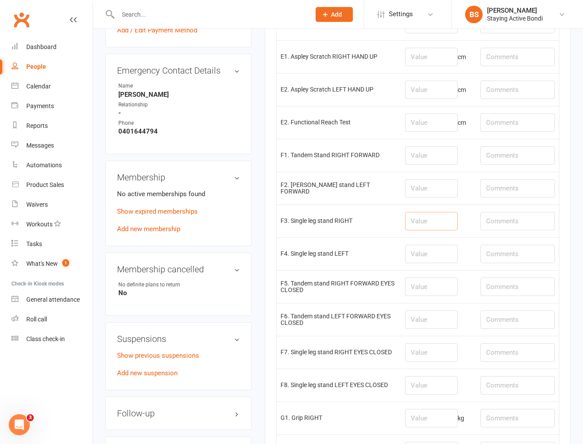
click at [439, 221] on input "number" at bounding box center [431, 221] width 53 height 18
click at [436, 189] on input "number" at bounding box center [431, 188] width 53 height 18
click at [432, 156] on input "number" at bounding box center [431, 155] width 53 height 18
click at [431, 191] on input "number" at bounding box center [431, 188] width 53 height 18
click at [429, 189] on input "number" at bounding box center [431, 188] width 53 height 18
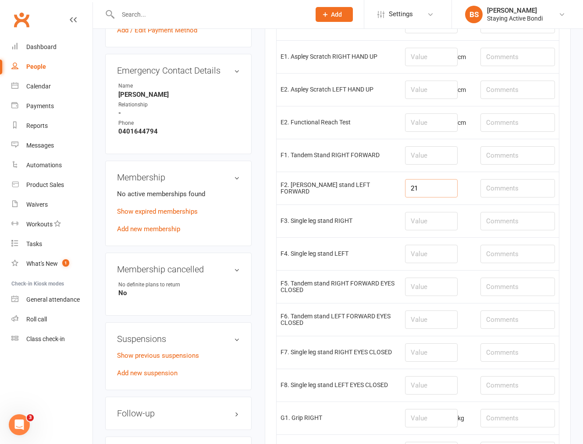
type input "21"
click at [424, 152] on input "number" at bounding box center [431, 155] width 53 height 18
type input "16"
click at [439, 225] on input "number" at bounding box center [431, 221] width 53 height 18
type input "4"
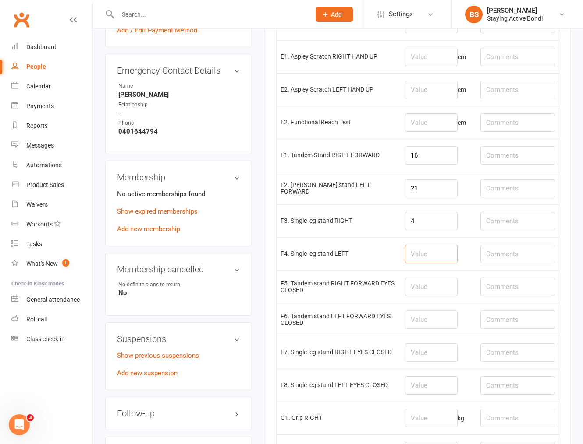
click at [433, 263] on input "number" at bounding box center [431, 254] width 53 height 18
type input "10"
click at [426, 285] on input "number" at bounding box center [431, 287] width 53 height 18
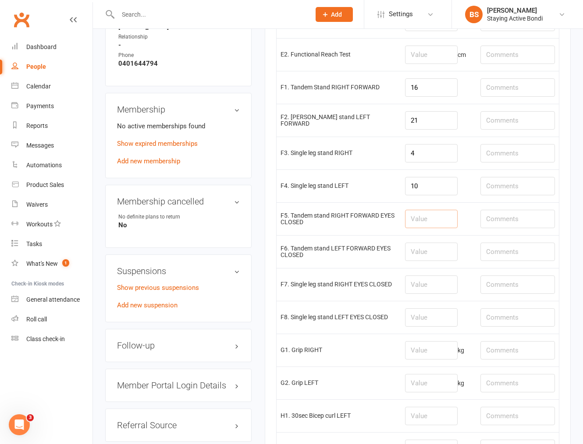
scroll to position [633, 0]
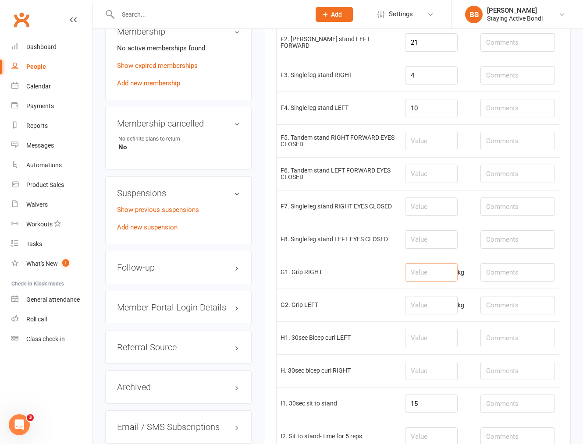
click at [437, 274] on input "number" at bounding box center [431, 272] width 53 height 18
click at [441, 276] on input "number" at bounding box center [431, 272] width 53 height 18
type input "13"
drag, startPoint x: 432, startPoint y: 310, endPoint x: 431, endPoint y: 306, distance: 4.7
click at [433, 309] on input "number" at bounding box center [431, 305] width 53 height 18
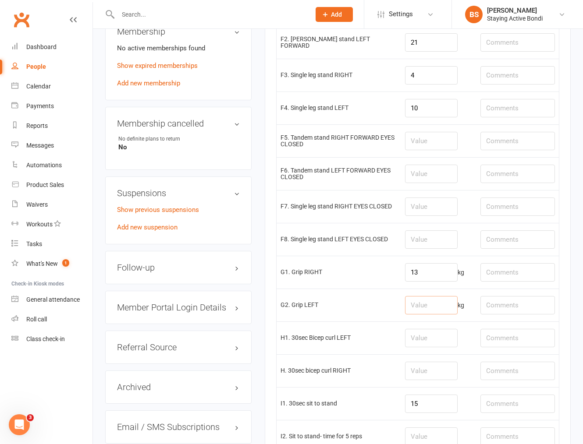
click at [430, 306] on input "number" at bounding box center [431, 305] width 53 height 18
type input "14.5"
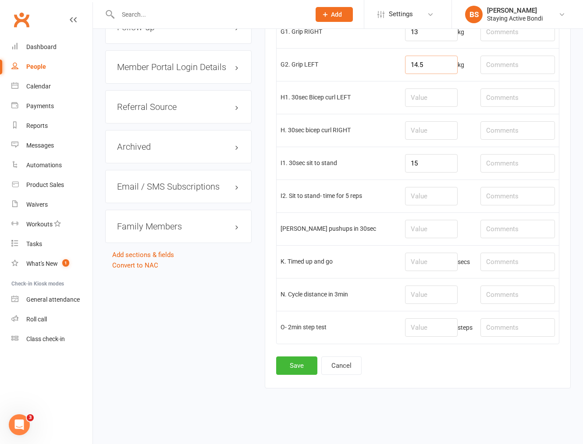
scroll to position [877, 0]
click at [295, 366] on button "Save" at bounding box center [296, 366] width 41 height 18
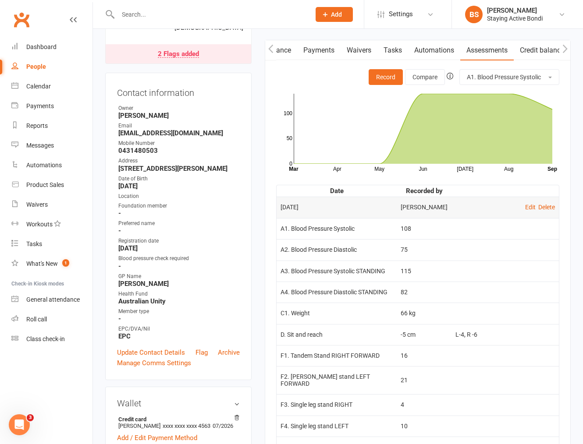
scroll to position [97, 0]
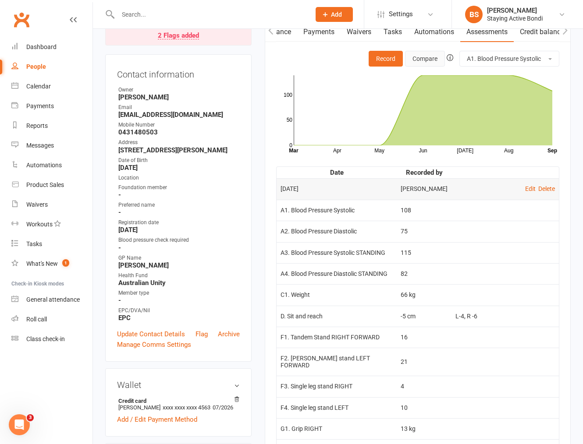
click at [425, 57] on button "Compare" at bounding box center [425, 59] width 40 height 16
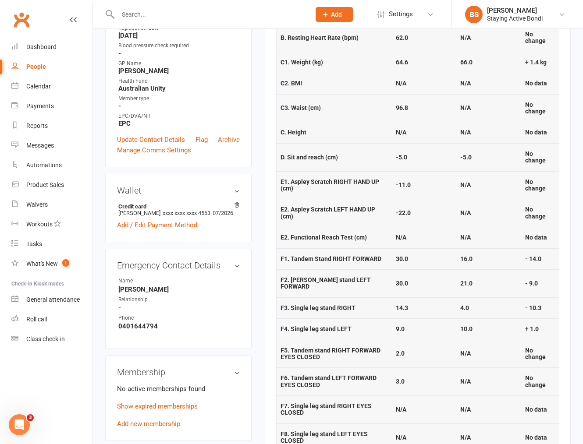
scroll to position [0, 0]
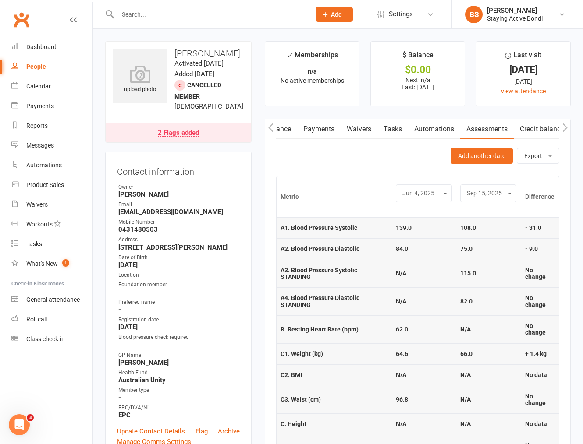
click at [272, 126] on icon "button" at bounding box center [270, 127] width 5 height 9
click at [316, 127] on link "Notes" at bounding box center [315, 129] width 30 height 20
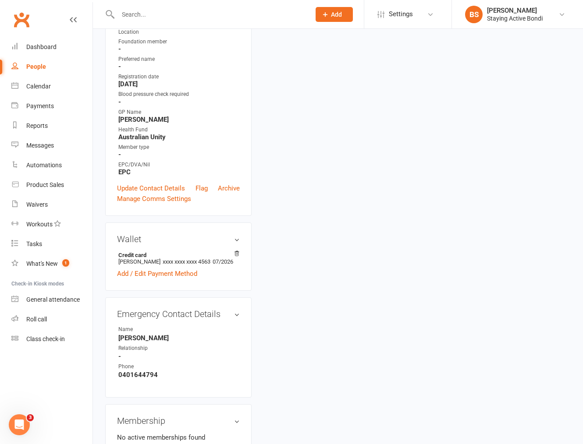
scroll to position [438, 0]
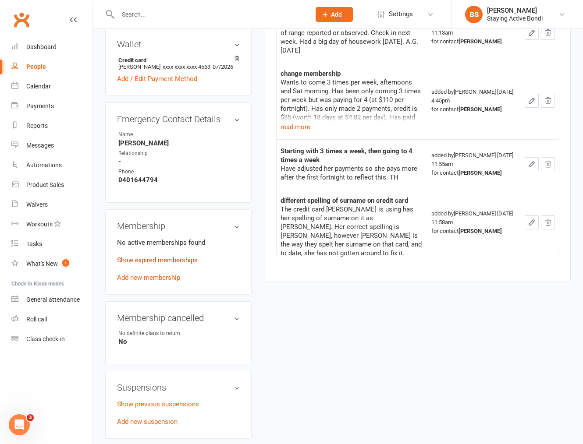
click at [163, 264] on link "Show expired memberships" at bounding box center [157, 260] width 81 height 8
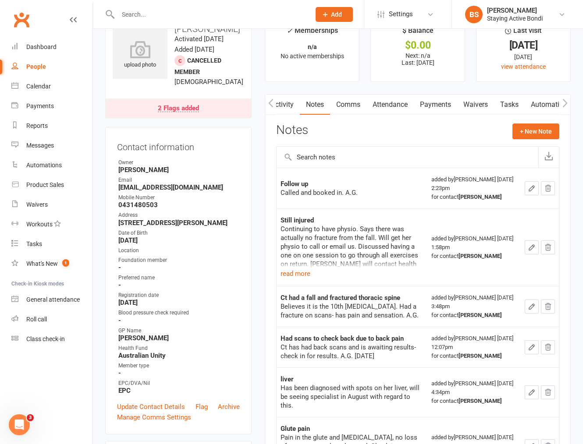
scroll to position [0, 0]
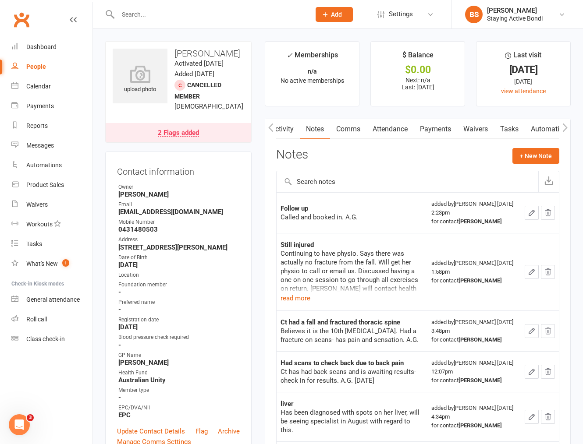
click at [448, 132] on link "Payments" at bounding box center [435, 129] width 43 height 20
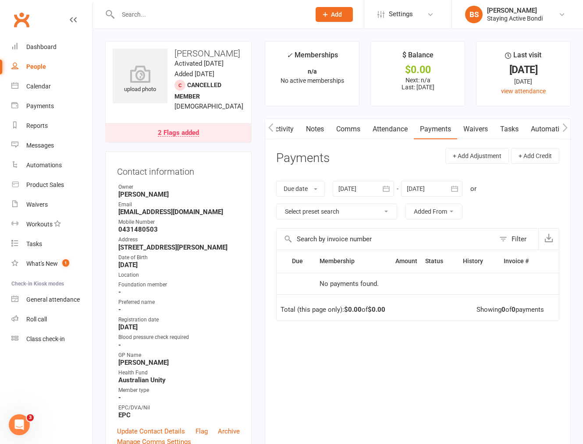
click at [353, 185] on div at bounding box center [363, 189] width 61 height 16
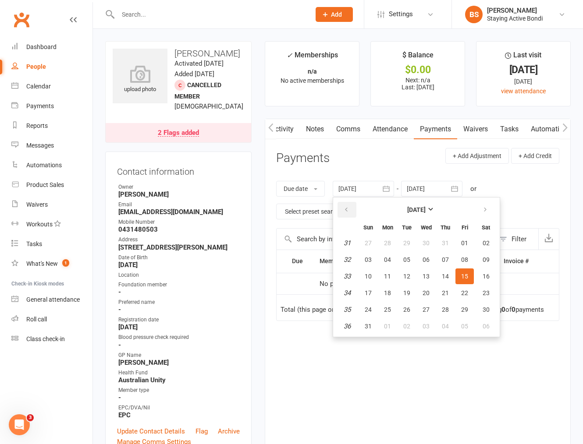
click at [350, 207] on button "button" at bounding box center [346, 210] width 19 height 16
click at [373, 256] on button "04" at bounding box center [368, 260] width 18 height 16
type input "04 May 2025"
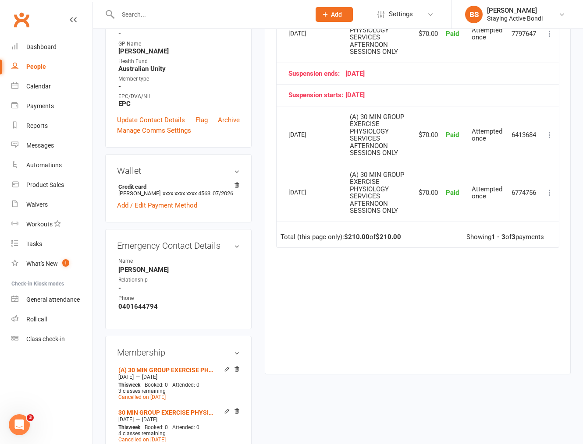
scroll to position [340, 0]
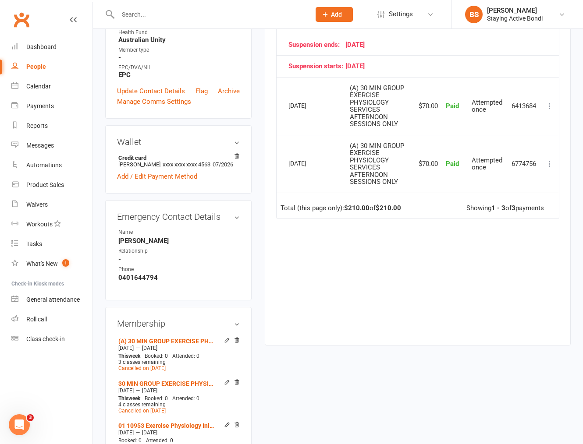
click at [191, 331] on aside "upload photo Elizabeth McDonald Activated 4 March, 2024 Added 4 March, 2024 Can…" at bounding box center [178, 305] width 146 height 1209
click at [200, 330] on aside "upload photo Elizabeth McDonald Activated 4 March, 2024 Added 4 March, 2024 Can…" at bounding box center [178, 305] width 146 height 1209
click at [209, 329] on aside "upload photo Elizabeth McDonald Activated 4 March, 2024 Added 4 March, 2024 Can…" at bounding box center [178, 305] width 146 height 1209
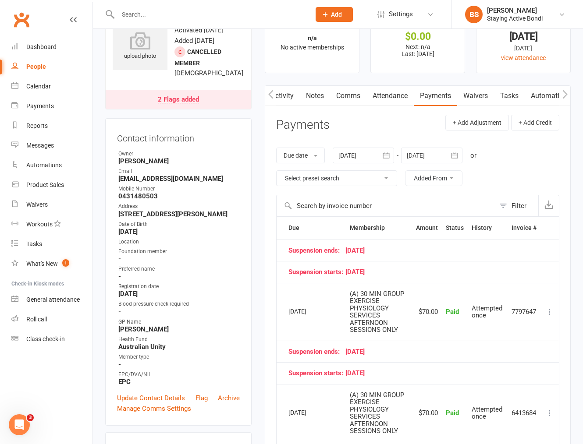
scroll to position [0, 0]
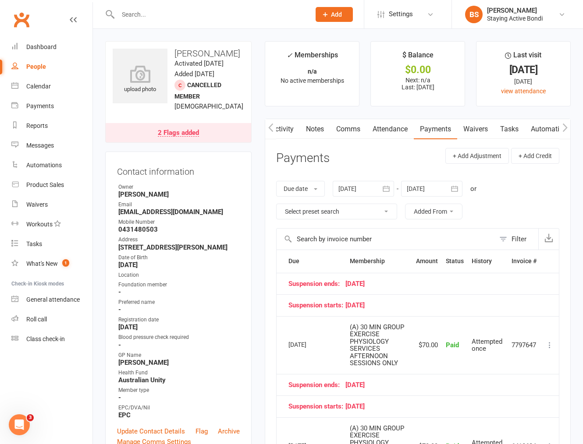
click at [184, 137] on div "2 Flags added" at bounding box center [178, 133] width 41 height 7
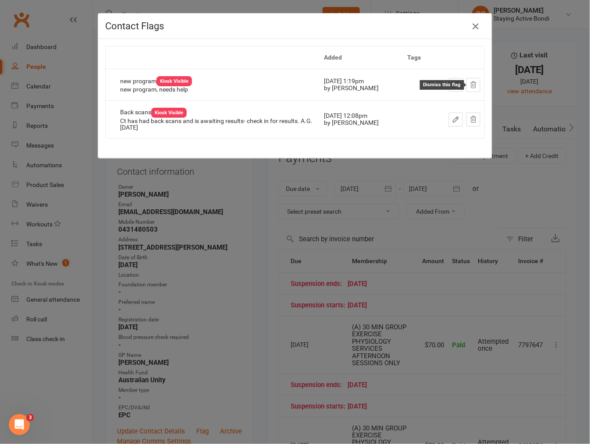
drag, startPoint x: 470, startPoint y: 82, endPoint x: 345, endPoint y: 52, distance: 128.6
click at [471, 82] on icon at bounding box center [474, 84] width 6 height 6
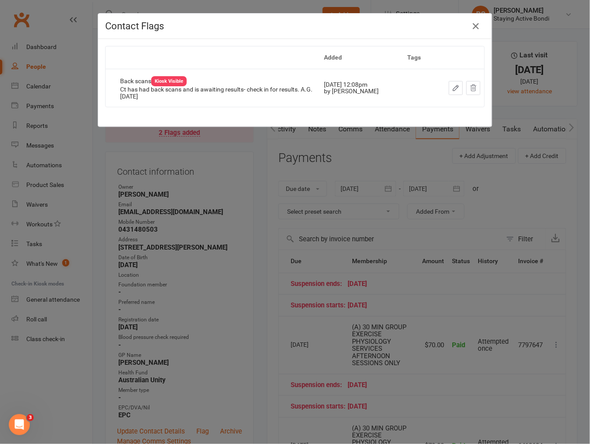
click at [474, 28] on icon "button" at bounding box center [476, 26] width 11 height 11
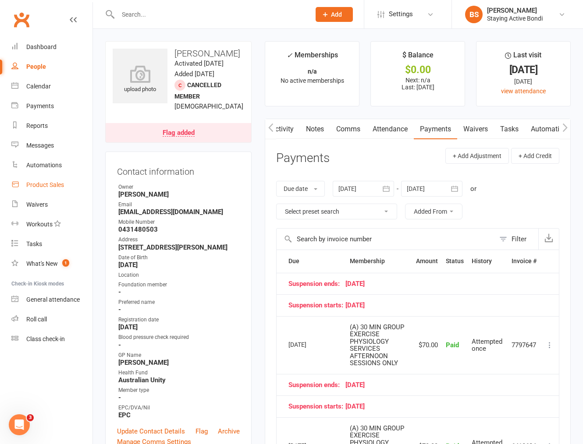
click at [47, 185] on div "Product Sales" at bounding box center [45, 184] width 38 height 7
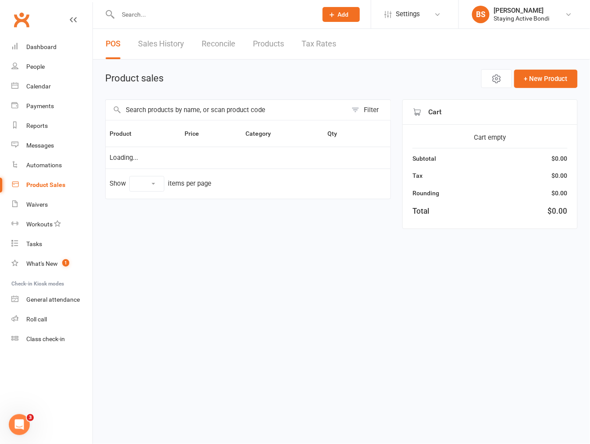
select select "10"
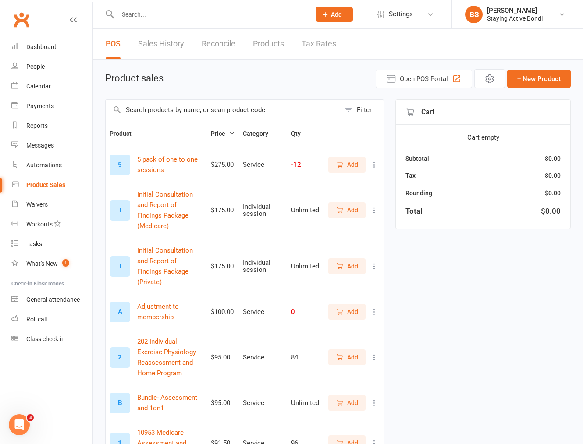
click at [286, 106] on input "text" at bounding box center [223, 110] width 234 height 20
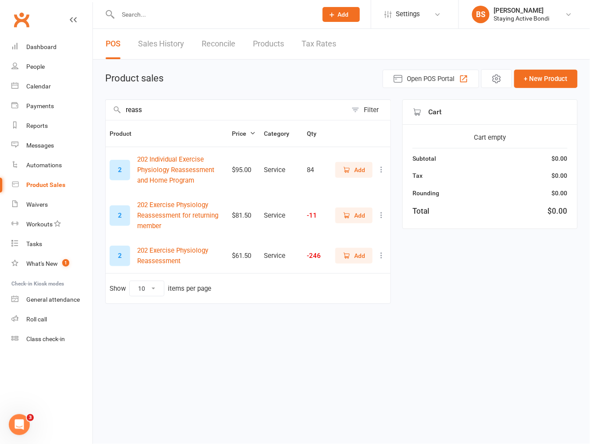
type input "reass"
click at [361, 255] on span "Add" at bounding box center [359, 256] width 11 height 10
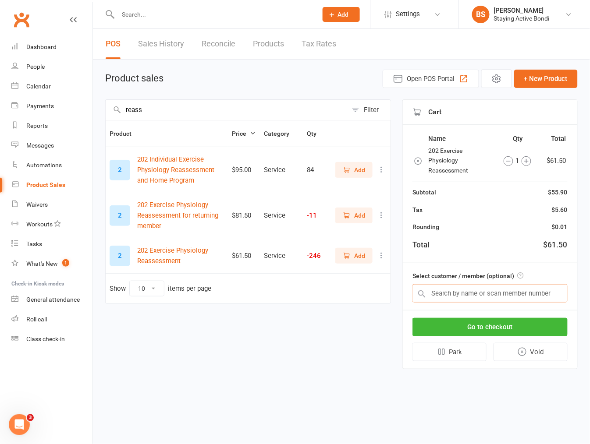
click at [515, 298] on input "text" at bounding box center [489, 293] width 155 height 18
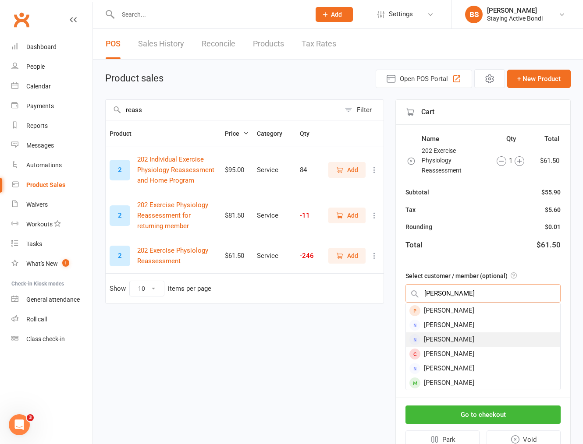
scroll to position [37, 0]
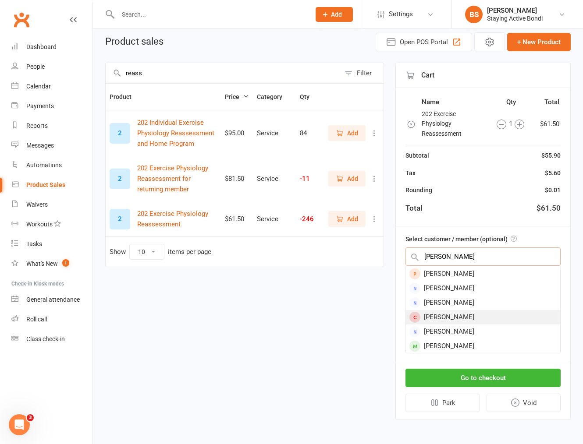
type input "elizabeth"
click at [483, 318] on div "[PERSON_NAME]" at bounding box center [483, 317] width 154 height 14
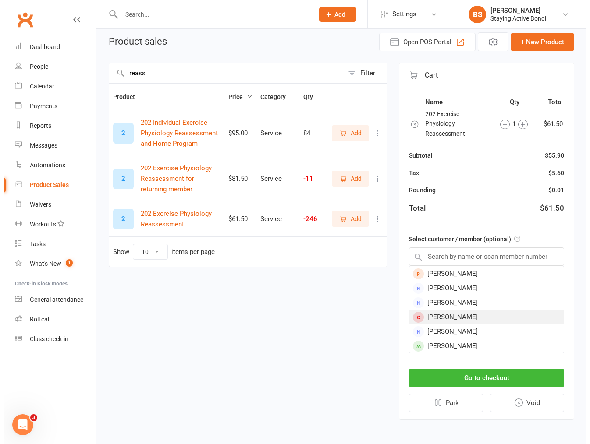
scroll to position [0, 0]
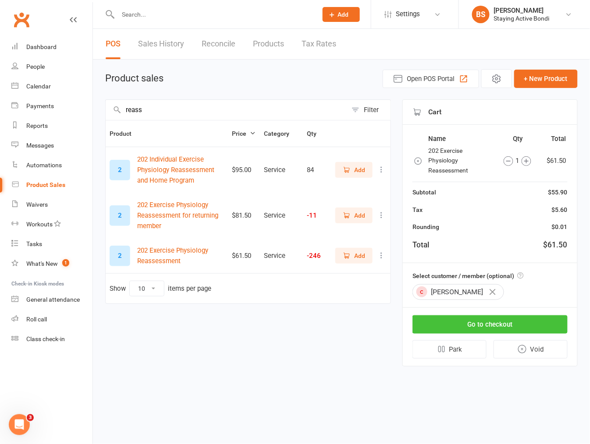
click at [526, 326] on button "Go to checkout" at bounding box center [489, 324] width 155 height 18
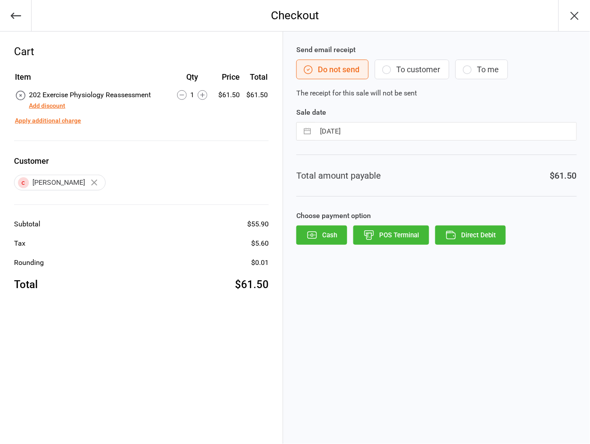
click at [394, 231] on button "POS Terminal" at bounding box center [391, 235] width 76 height 19
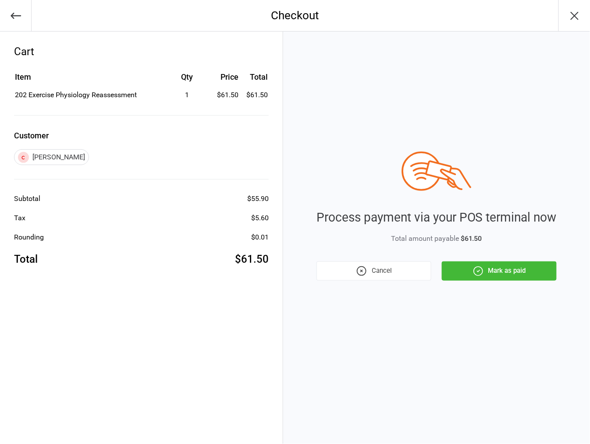
click at [524, 269] on button "Mark as paid" at bounding box center [499, 271] width 115 height 19
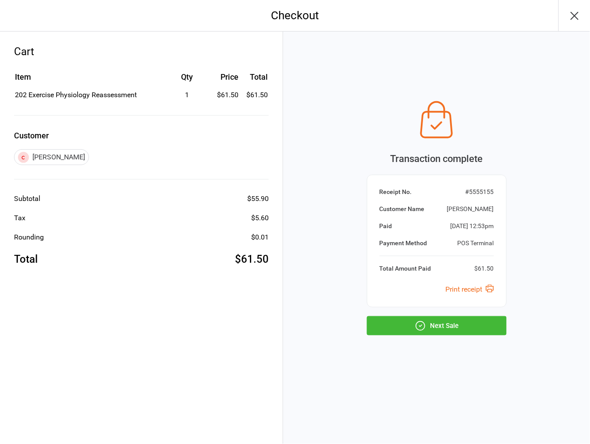
click at [452, 318] on button "Next Sale" at bounding box center [437, 325] width 140 height 19
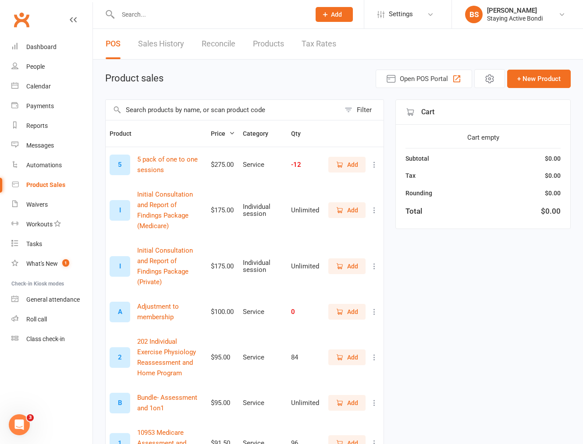
click at [212, 9] on input "text" at bounding box center [209, 14] width 189 height 12
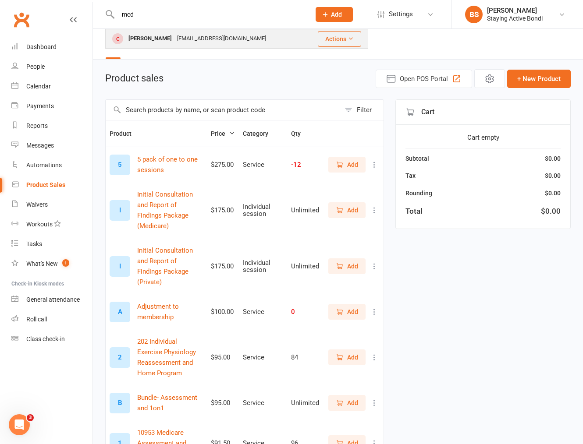
type input "mcd"
click at [224, 36] on div "[EMAIL_ADDRESS][DOMAIN_NAME]" at bounding box center [221, 38] width 94 height 13
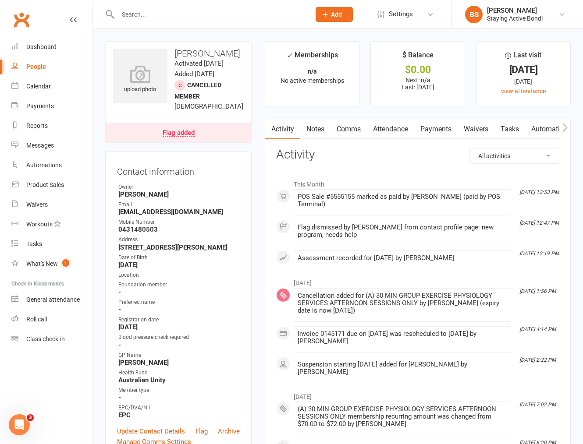
click at [434, 129] on link "Payments" at bounding box center [435, 129] width 43 height 20
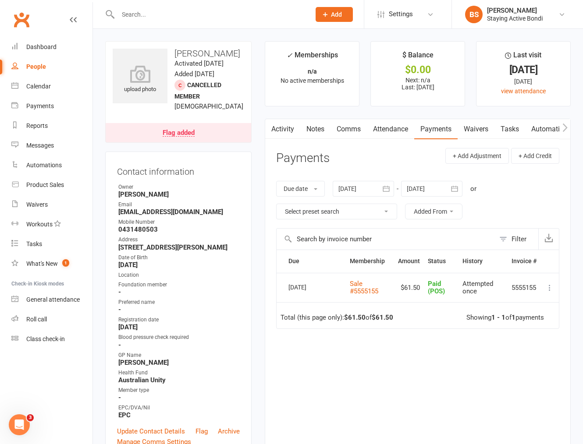
click at [409, 361] on div "Due Contact Membership Amount Status History Invoice # Select this [DATE] [PERS…" at bounding box center [417, 346] width 283 height 192
click at [422, 406] on div "Due Contact Membership Amount Status History Invoice # Select this [DATE] [PERS…" at bounding box center [417, 346] width 283 height 192
